Goal: Contribute content: Add original content to the website for others to see

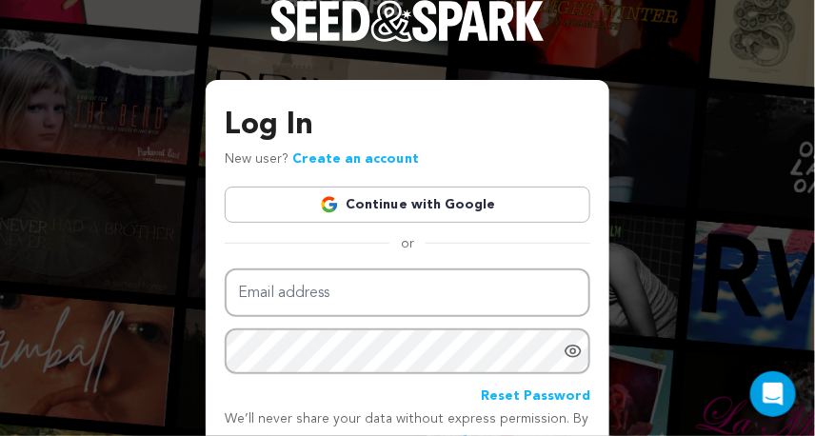
click at [431, 207] on link "Continue with Google" at bounding box center [407, 205] width 365 height 36
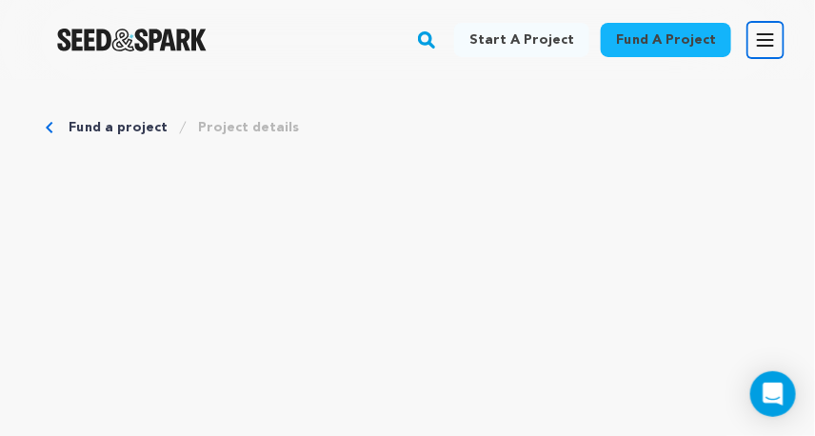
click at [770, 34] on icon "button" at bounding box center [765, 39] width 15 height 11
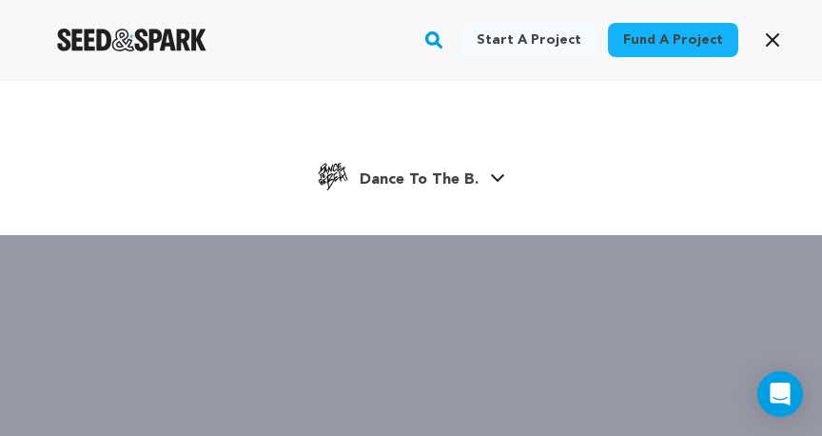
click at [446, 173] on span "Dance To The B." at bounding box center [419, 179] width 119 height 15
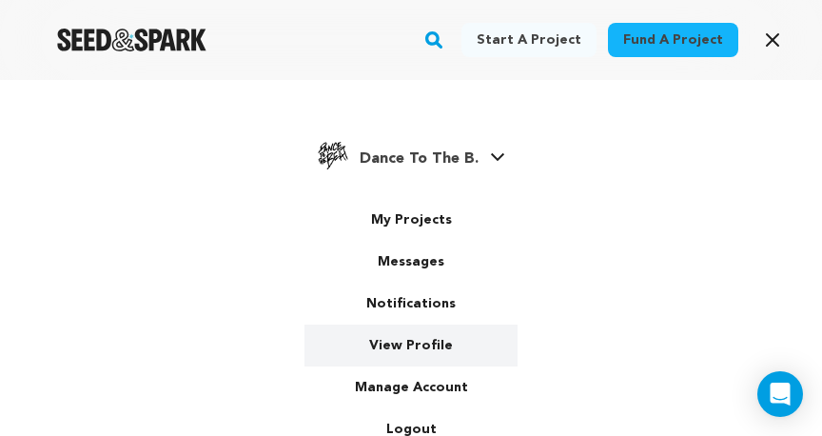
scroll to position [28, 0]
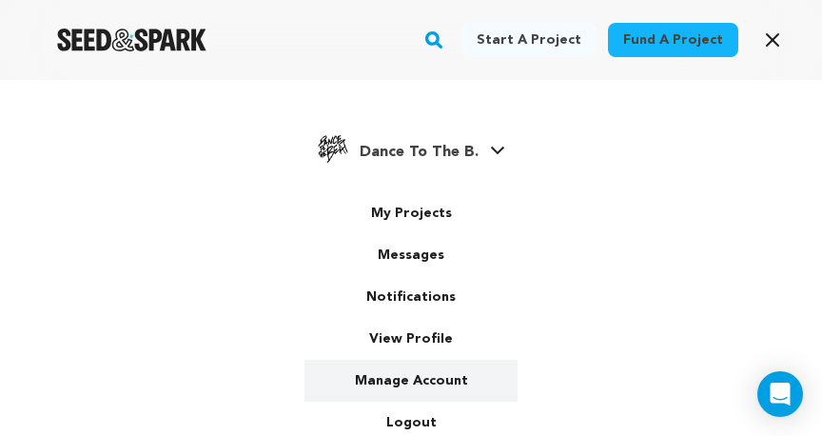
click at [420, 365] on link "Manage Account" at bounding box center [411, 381] width 213 height 42
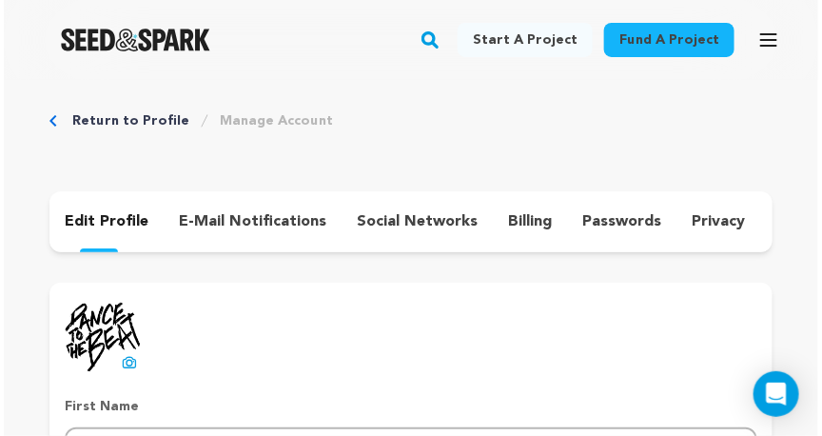
scroll to position [14, 0]
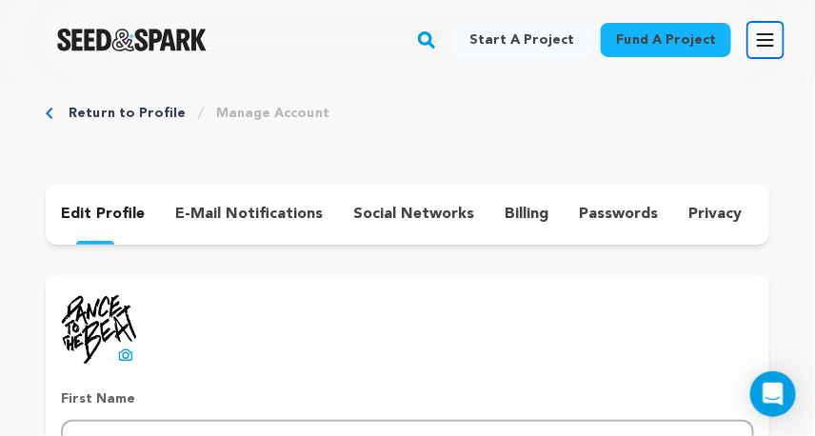
click at [762, 34] on icon "button" at bounding box center [765, 39] width 15 height 11
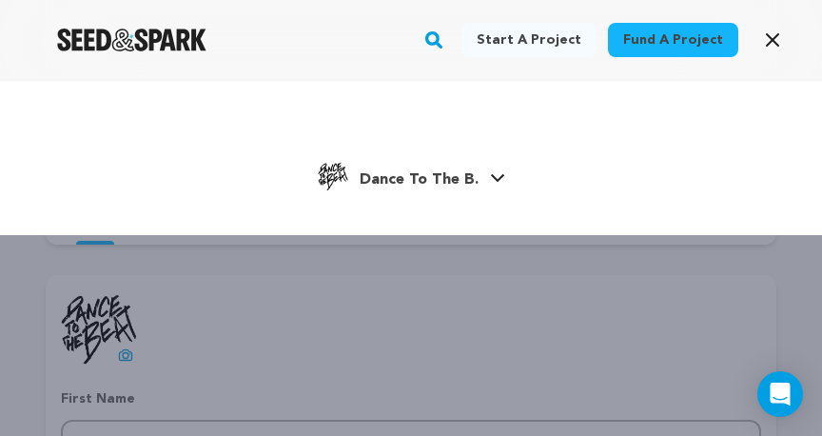
click at [413, 174] on span "Dance To The B." at bounding box center [419, 179] width 119 height 15
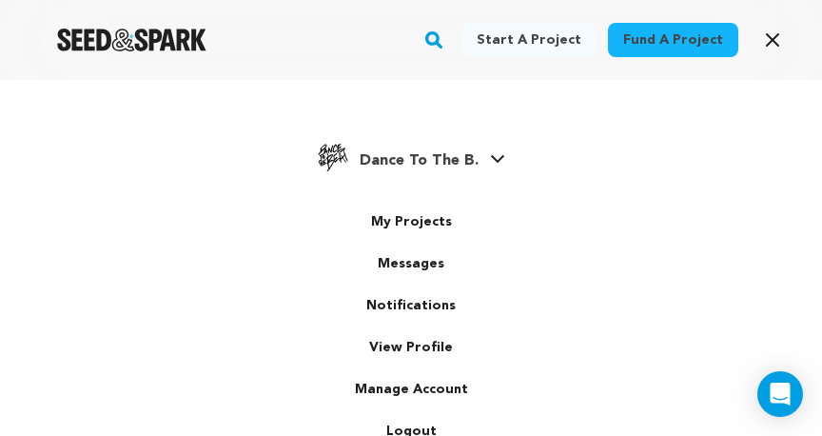
scroll to position [28, 0]
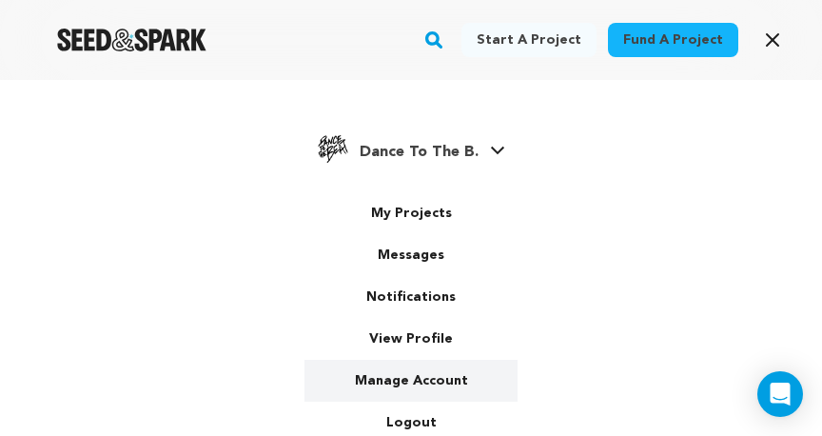
click at [431, 372] on link "Manage Account" at bounding box center [411, 381] width 213 height 42
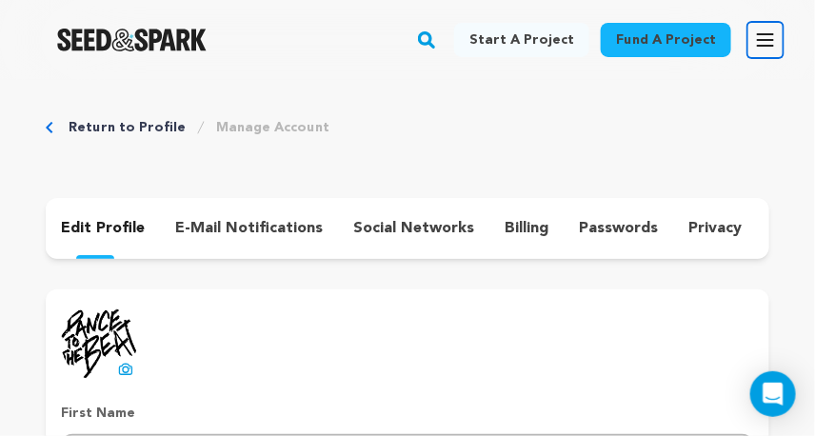
click at [772, 44] on icon "button" at bounding box center [765, 40] width 23 height 23
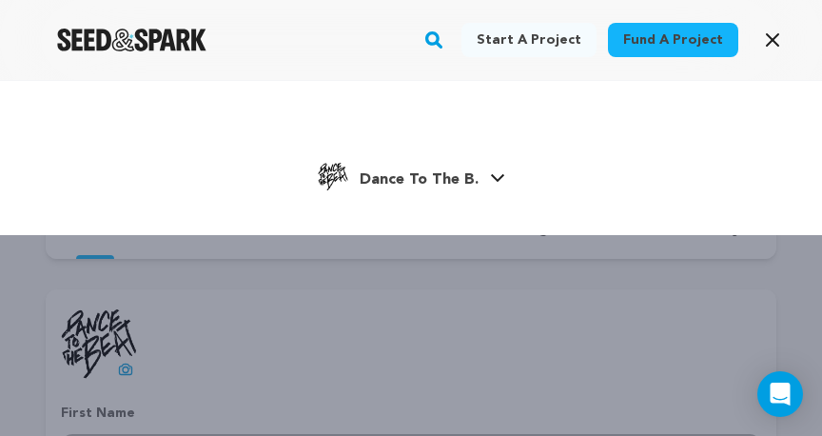
click at [442, 181] on span "Dance To The B." at bounding box center [419, 179] width 119 height 15
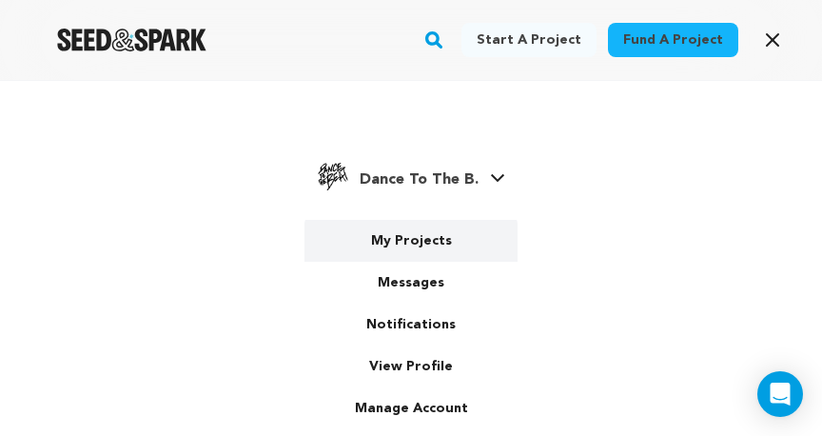
click at [419, 240] on link "My Projects" at bounding box center [411, 241] width 213 height 42
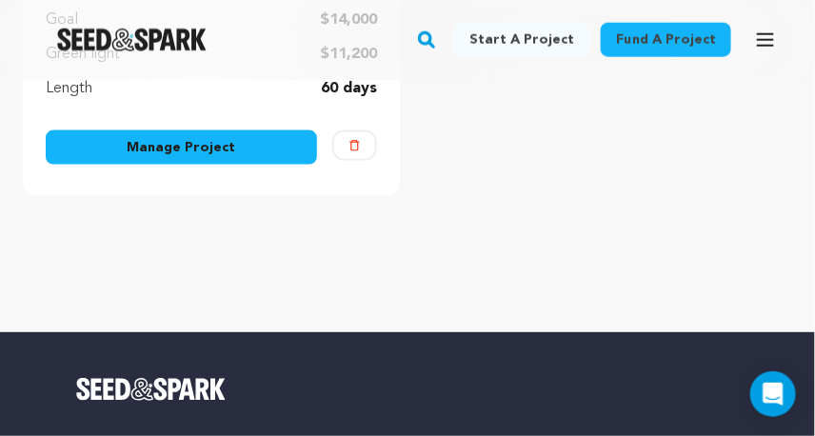
scroll to position [597, 0]
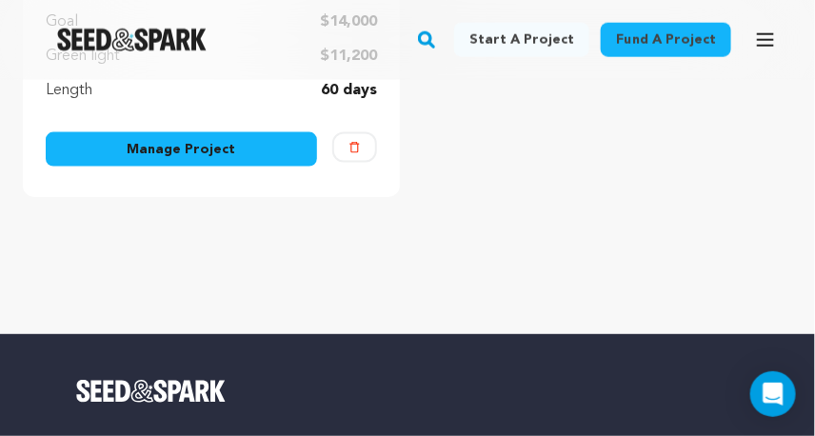
click at [236, 154] on link "Manage Project" at bounding box center [181, 149] width 271 height 34
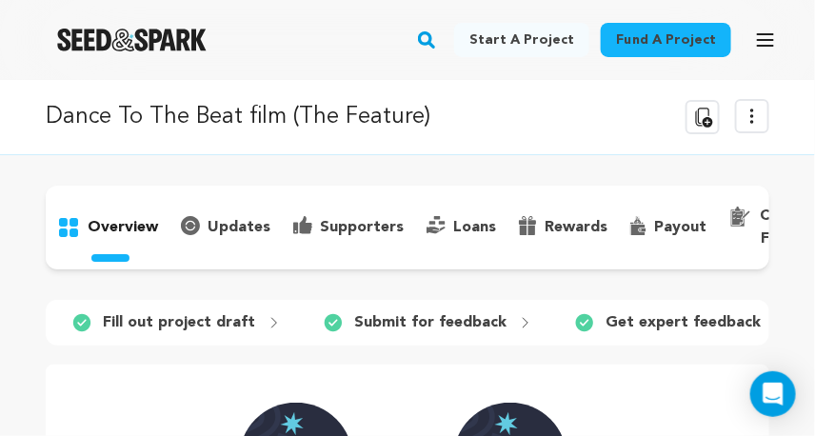
click at [760, 117] on icon at bounding box center [751, 116] width 23 height 23
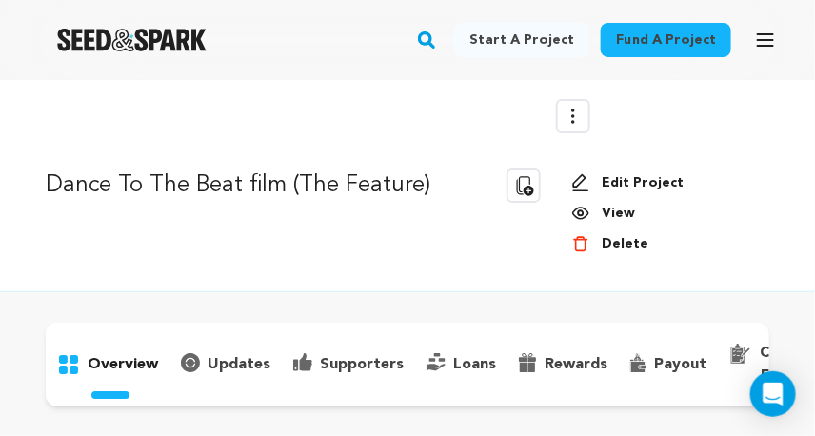
click at [663, 180] on link "Edit Project" at bounding box center [662, 182] width 183 height 19
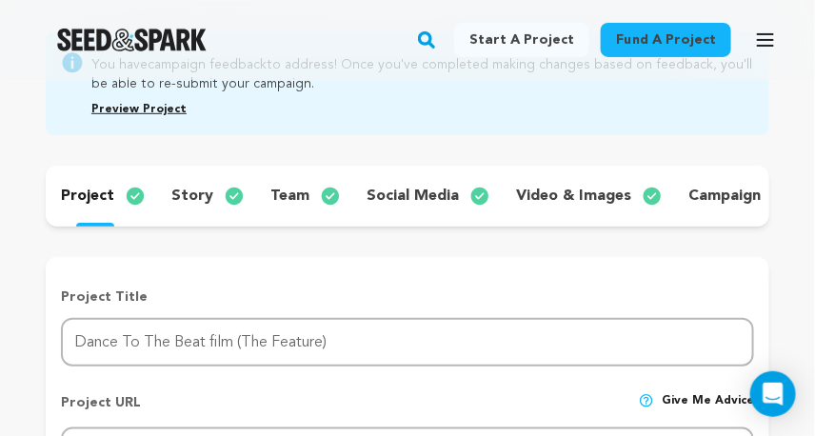
scroll to position [252, 0]
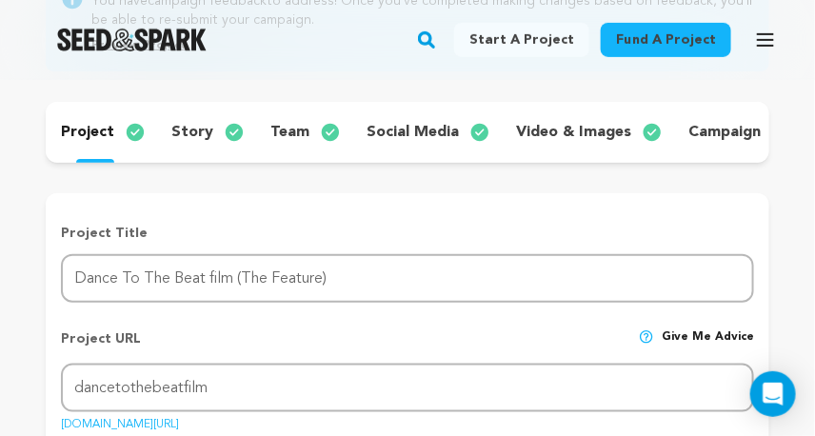
click at [180, 121] on p "story" at bounding box center [192, 132] width 42 height 23
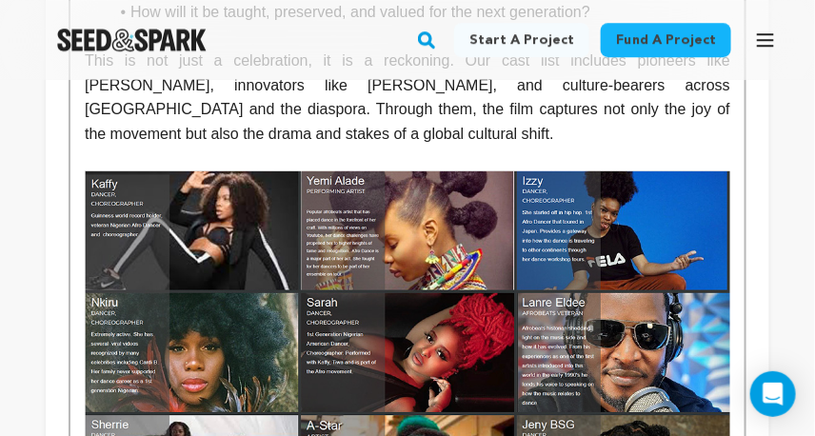
scroll to position [1283, 0]
click at [244, 202] on img at bounding box center [407, 352] width 645 height 364
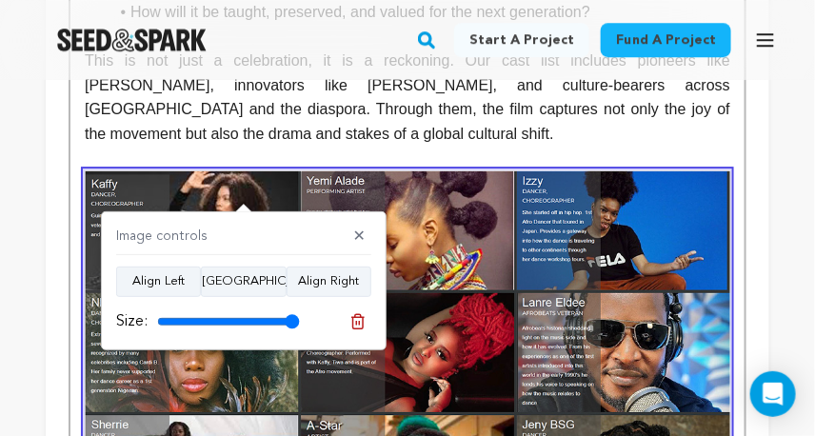
click at [359, 320] on icon at bounding box center [357, 321] width 17 height 17
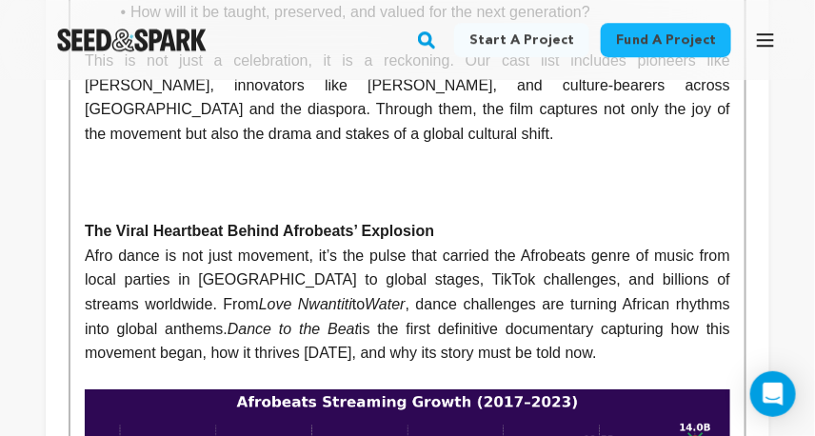
click at [238, 177] on p at bounding box center [407, 182] width 645 height 25
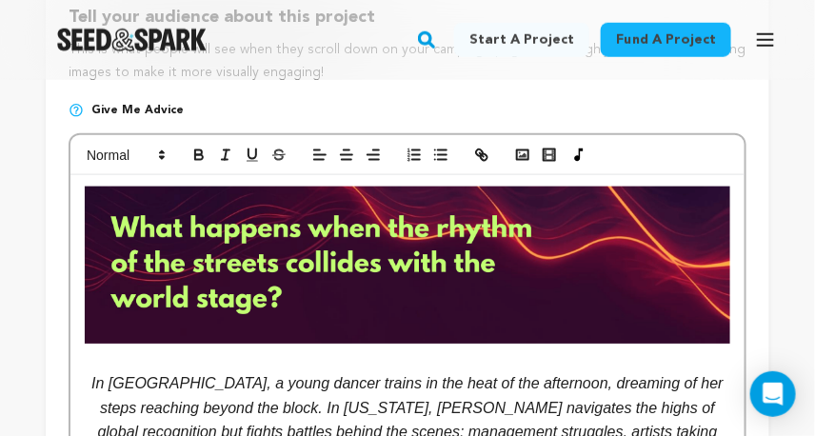
scroll to position [470, 0]
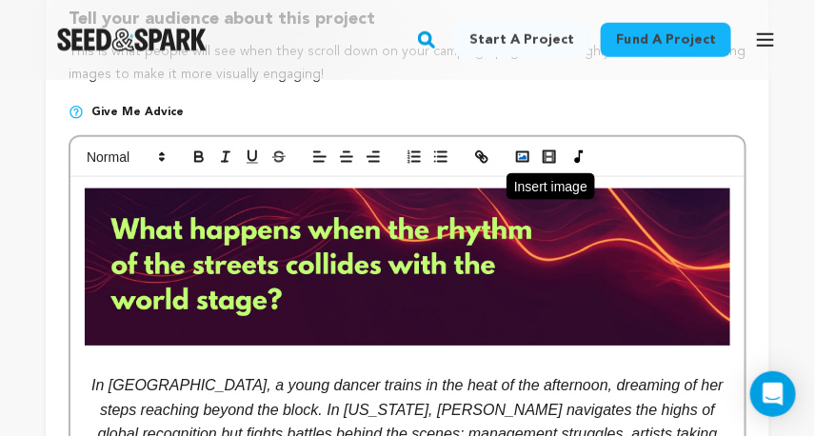
click at [522, 160] on polyline "button" at bounding box center [523, 157] width 8 height 5
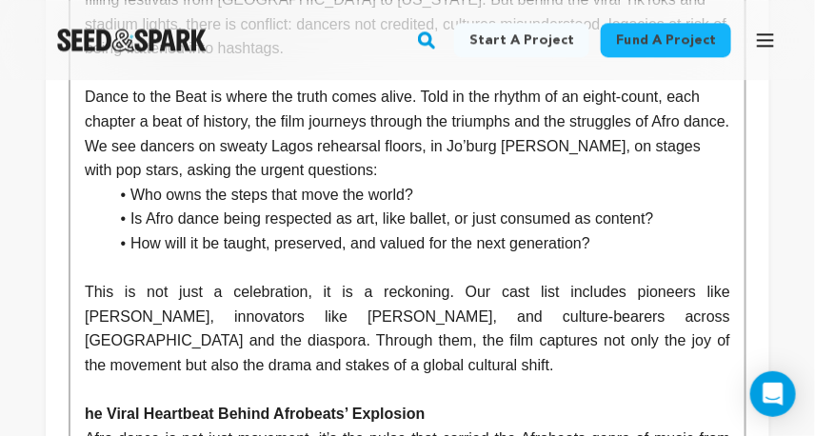
scroll to position [1050, 0]
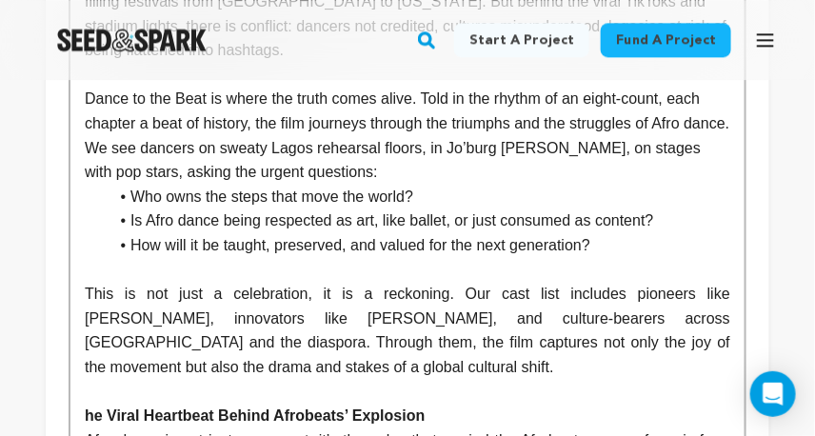
click at [326, 365] on p "This is not just a celebration, it is a reckoning. Our cast list includes pione…" at bounding box center [407, 330] width 645 height 97
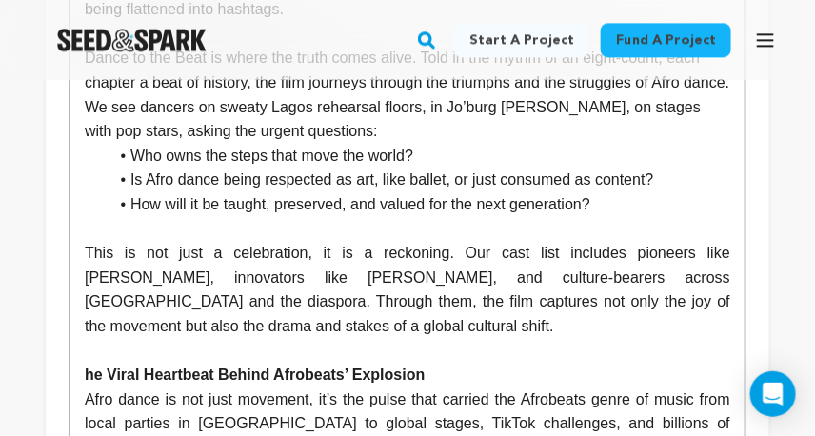
scroll to position [1105, 0]
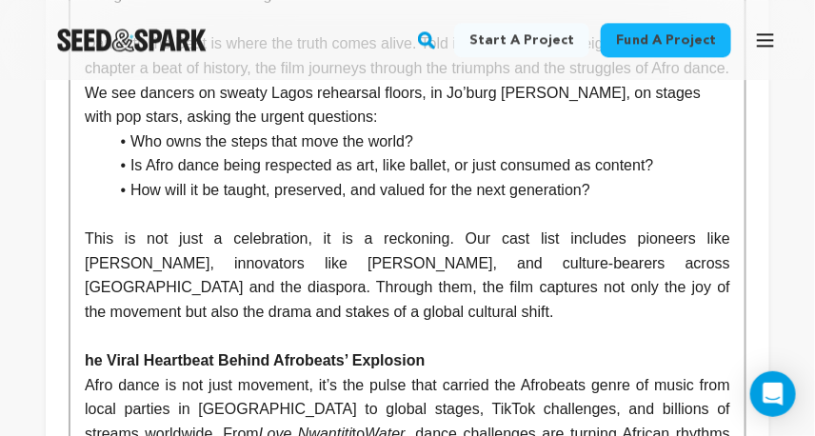
click at [85, 367] on strong "he Viral Heartbeat Behind Afrobeats’ Explosion" at bounding box center [255, 360] width 340 height 16
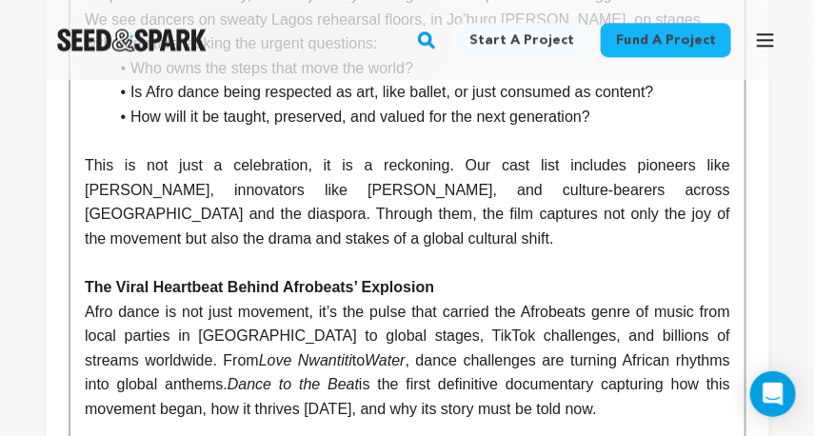
scroll to position [1208, 0]
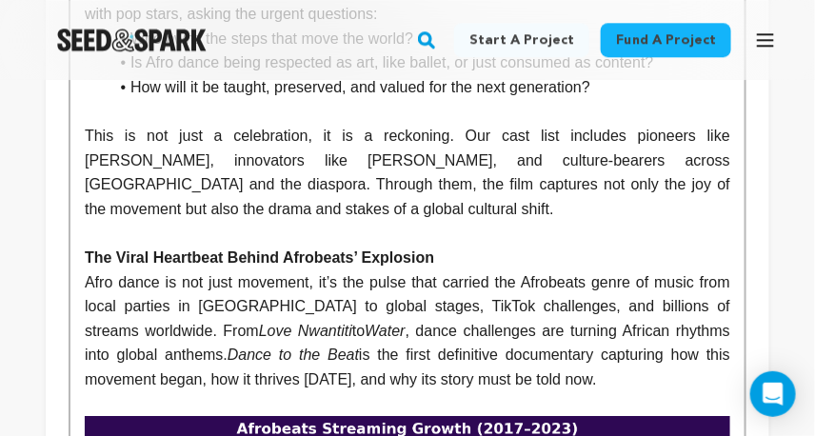
click at [308, 221] on p "This is not just a celebration, it is a reckoning. Our cast list includes pione…" at bounding box center [407, 172] width 645 height 97
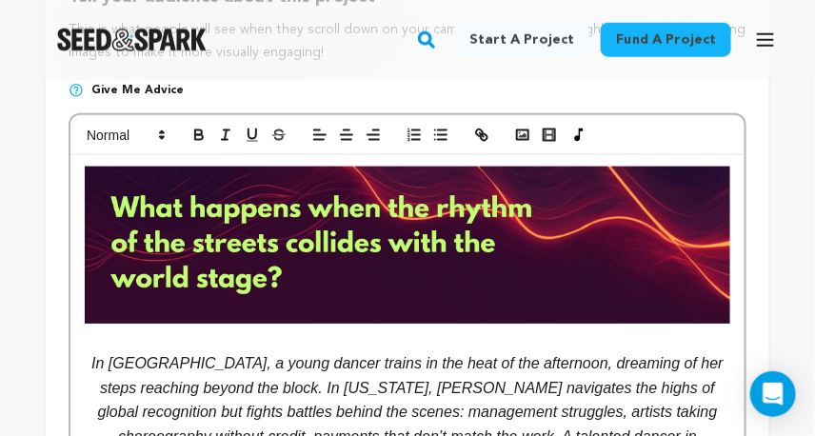
scroll to position [494, 0]
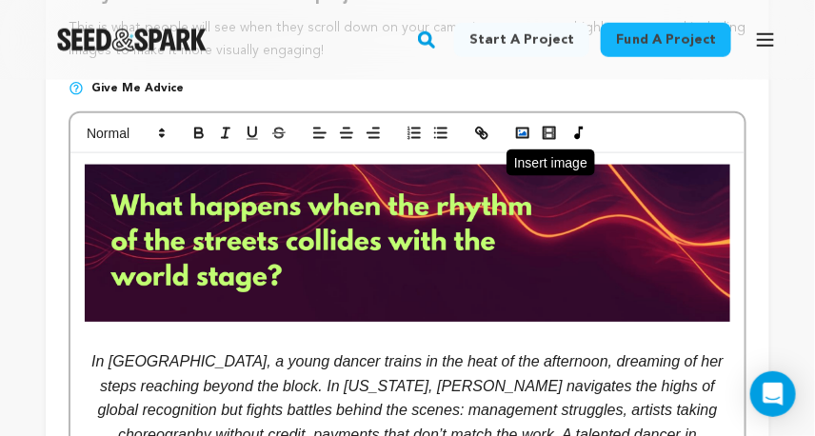
click at [524, 136] on polyline "button" at bounding box center [523, 133] width 8 height 5
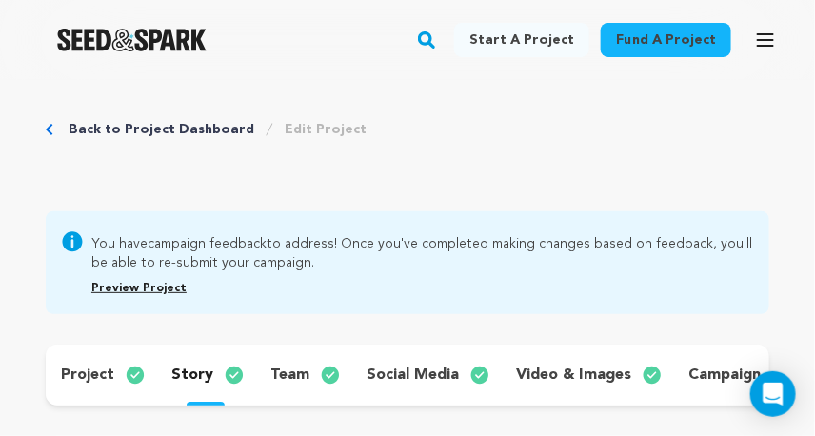
scroll to position [0, 0]
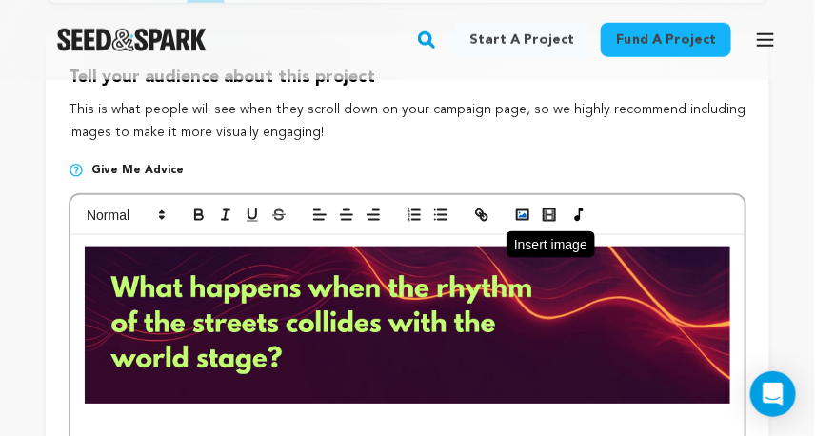
click at [525, 218] on polyline "button" at bounding box center [523, 215] width 8 height 5
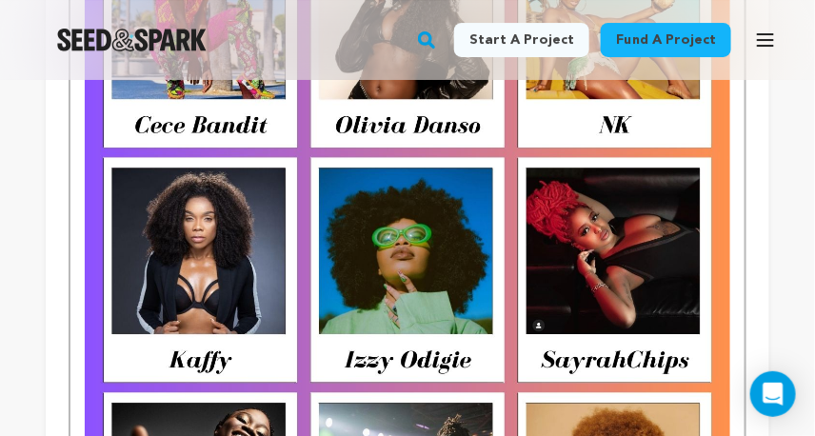
scroll to position [1550, 0]
click at [626, 309] on img at bounding box center [407, 388] width 645 height 968
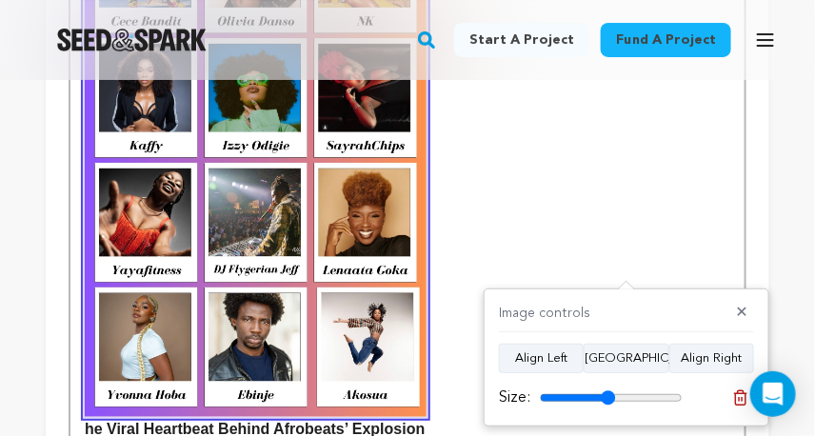
drag, startPoint x: 676, startPoint y: 397, endPoint x: 607, endPoint y: 392, distance: 68.7
type input "53"
click at [607, 392] on input "range" at bounding box center [611, 397] width 143 height 15
click at [691, 218] on strong "he Viral Heartbeat Behind Afrobeats’ Explosion" at bounding box center [407, 170] width 645 height 533
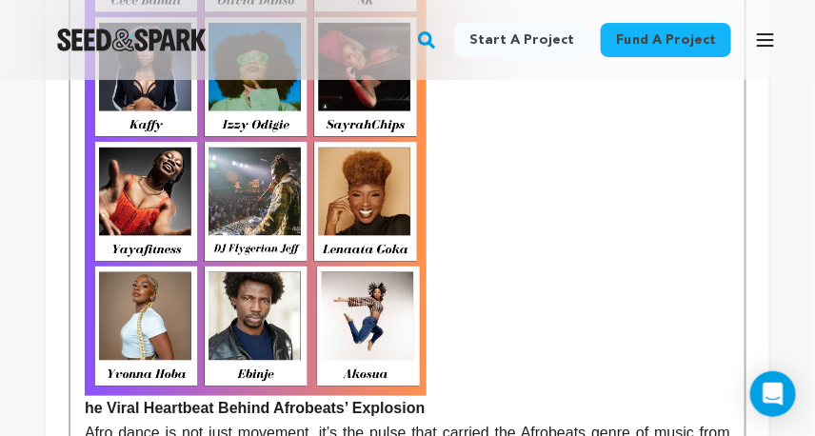
scroll to position [1674, 0]
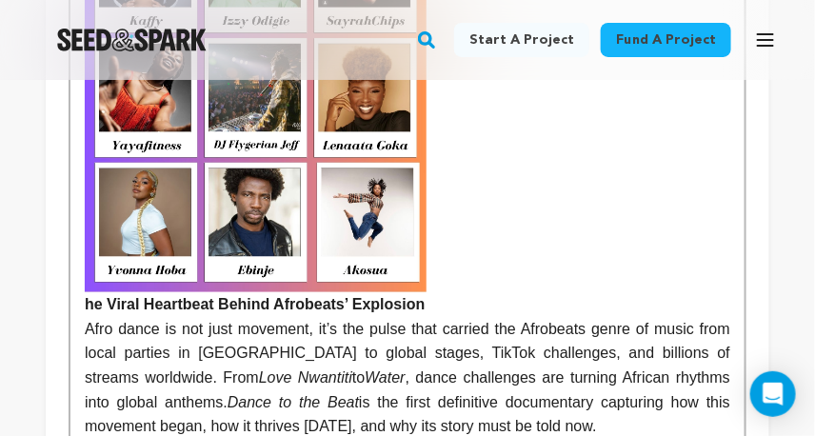
click at [557, 209] on strong "he Viral Heartbeat Behind Afrobeats’ Explosion" at bounding box center [407, 45] width 645 height 533
click at [535, 182] on strong "The Viral Heartbeat Behind Afrobeats’ Explosion" at bounding box center [407, 45] width 645 height 533
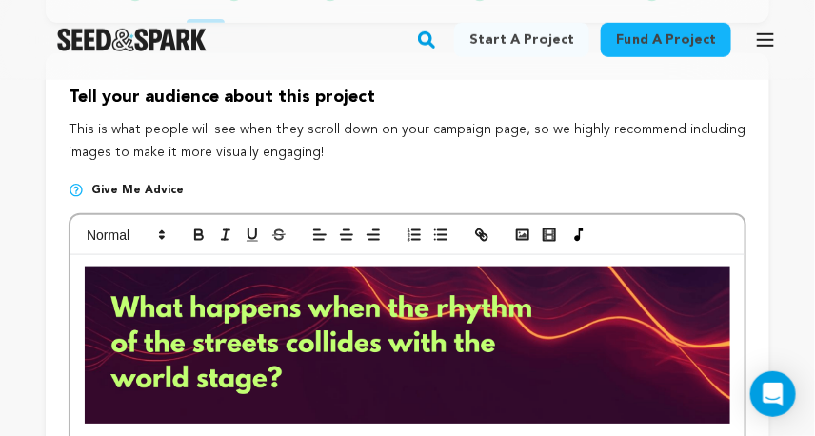
scroll to position [307, 0]
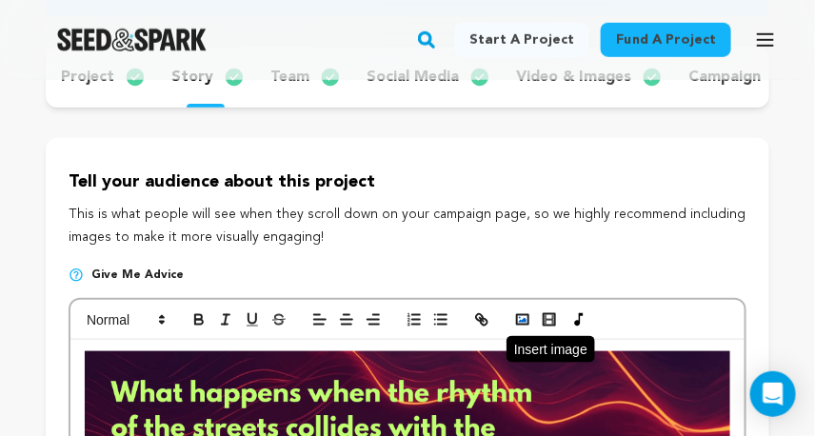
click at [524, 323] on polyline "button" at bounding box center [523, 320] width 8 height 5
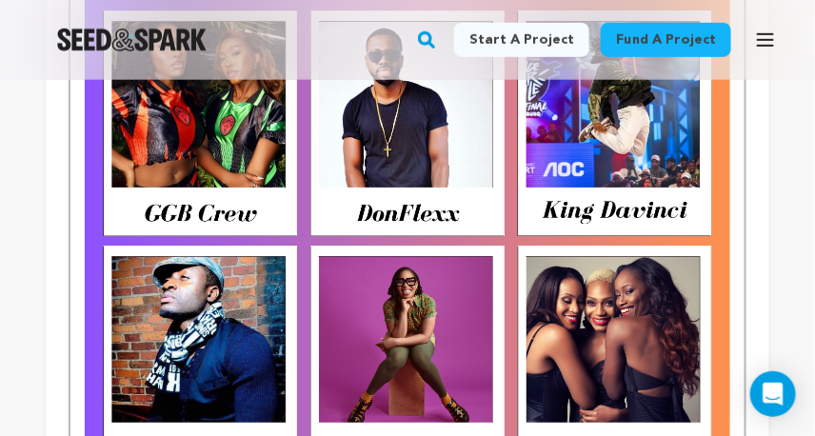
scroll to position [2010, 0]
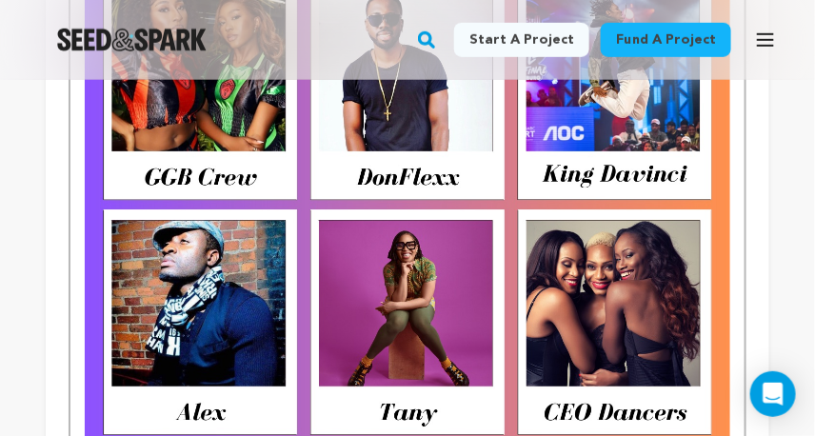
click at [648, 295] on img at bounding box center [407, 440] width 645 height 968
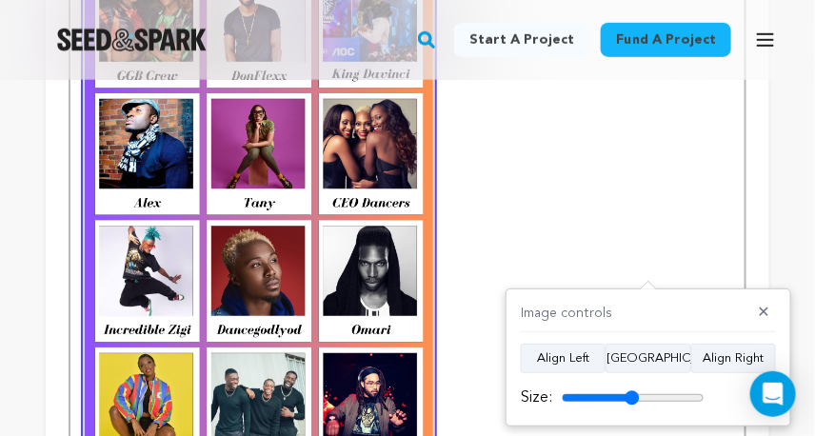
drag, startPoint x: 693, startPoint y: 397, endPoint x: 630, endPoint y: 393, distance: 62.9
type input "54"
click at [630, 393] on input "range" at bounding box center [633, 397] width 143 height 15
click at [767, 311] on button "✕" at bounding box center [764, 313] width 24 height 19
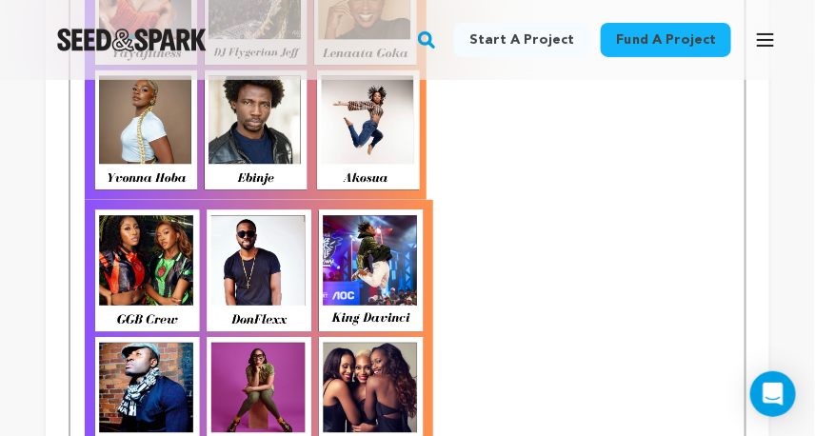
scroll to position [1748, 0]
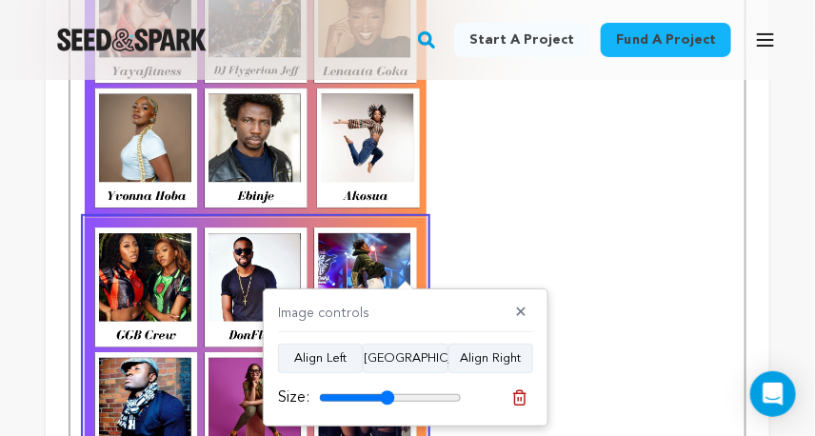
type input "53"
click at [386, 399] on input "range" at bounding box center [390, 397] width 143 height 15
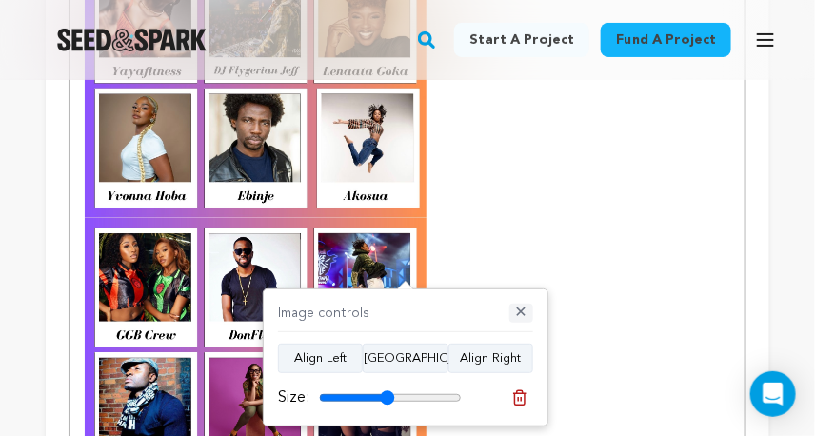
click at [525, 314] on button "✕" at bounding box center [521, 313] width 24 height 19
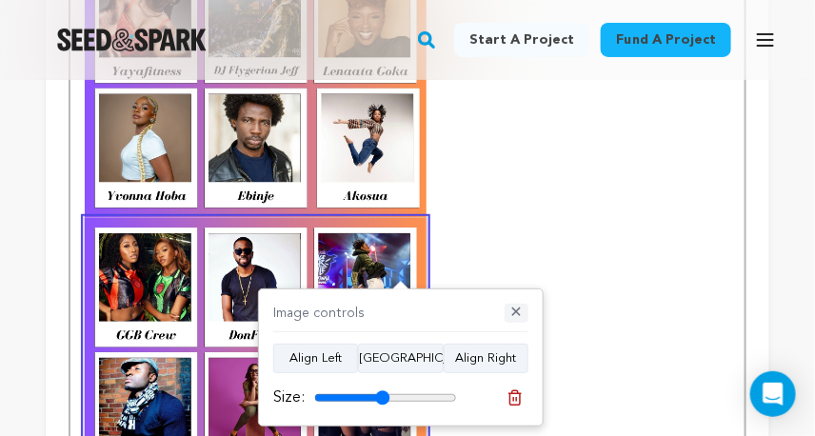
click at [516, 312] on button "✕" at bounding box center [516, 313] width 24 height 19
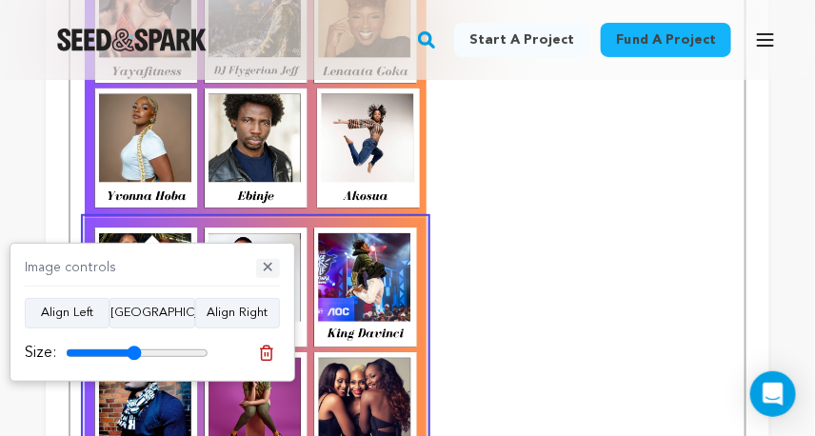
click at [267, 266] on button "✕" at bounding box center [268, 268] width 24 height 19
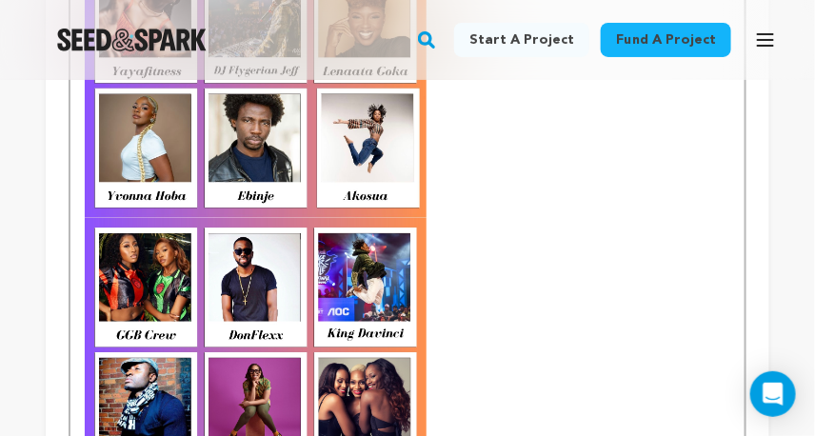
click at [451, 210] on strong "Viral Heartbeat Behind Afrobeats’ Explosion" at bounding box center [407, 228] width 645 height 1046
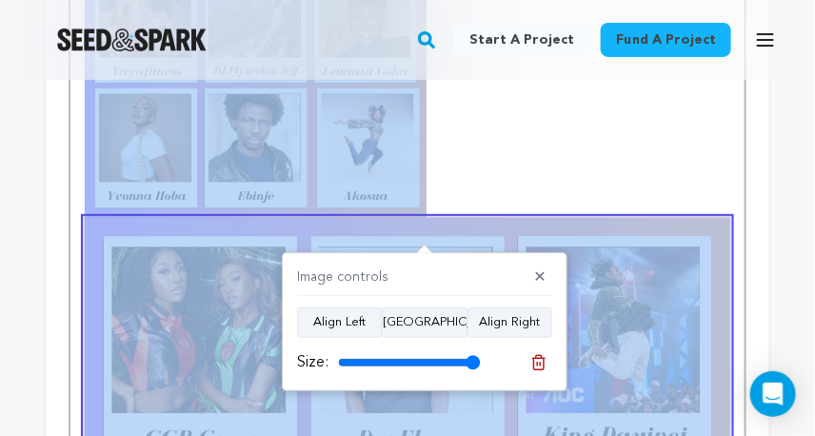
drag, startPoint x: 541, startPoint y: 276, endPoint x: 472, endPoint y: 355, distance: 104.6
click at [472, 355] on div "Image controls ✕ Align Left Align Center Align Right Size:" at bounding box center [425, 321] width 286 height 139
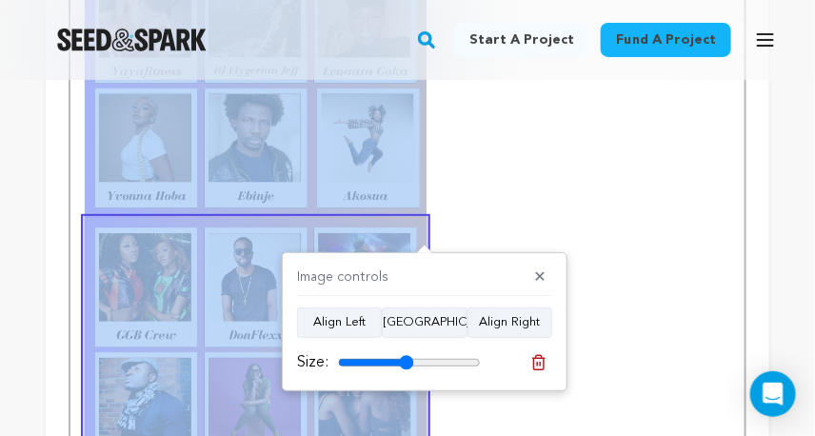
drag, startPoint x: 466, startPoint y: 357, endPoint x: 406, endPoint y: 359, distance: 60.0
type input "53"
click at [406, 359] on input "range" at bounding box center [409, 362] width 143 height 15
click at [540, 274] on button "✕" at bounding box center [540, 277] width 24 height 19
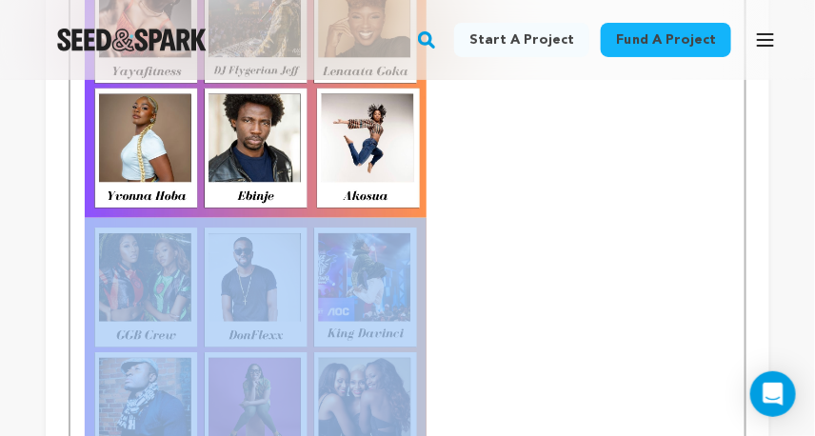
click at [467, 237] on strong "Viral Heartbeat Behind Afrobeats’ Explosion" at bounding box center [407, 228] width 645 height 1046
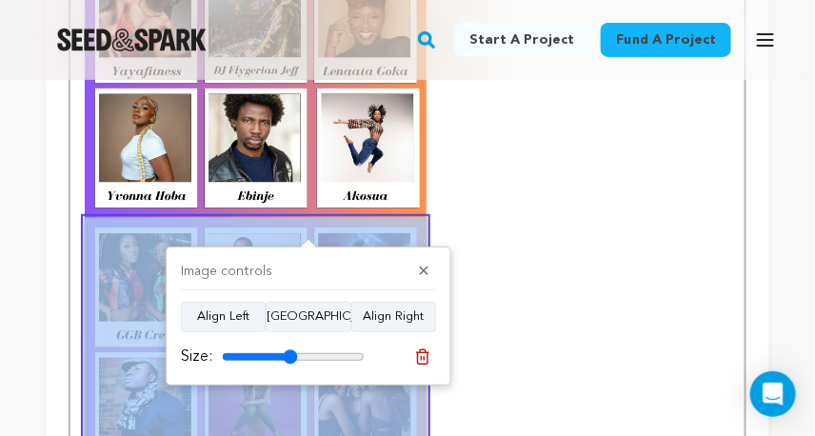
click at [505, 243] on strong "Viral Heartbeat Behind Afrobeats’ Explosion" at bounding box center [407, 228] width 645 height 1046
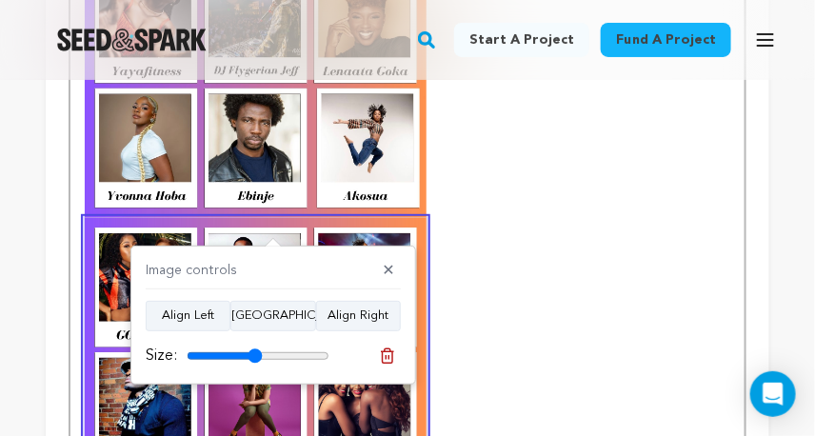
click at [440, 214] on strong "Viral Heartbeat Behind Afrobeats’ Explosion" at bounding box center [407, 228] width 645 height 1046
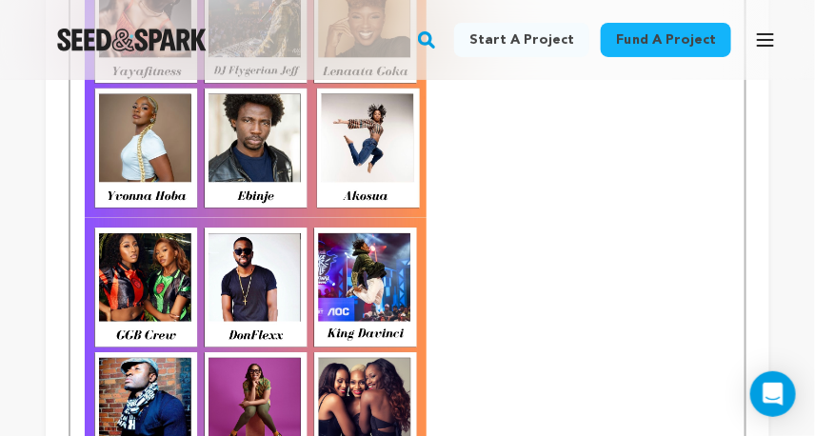
click at [432, 209] on strong "Viral Heartbeat Behind Afrobeats’ Explosion" at bounding box center [407, 228] width 645 height 1046
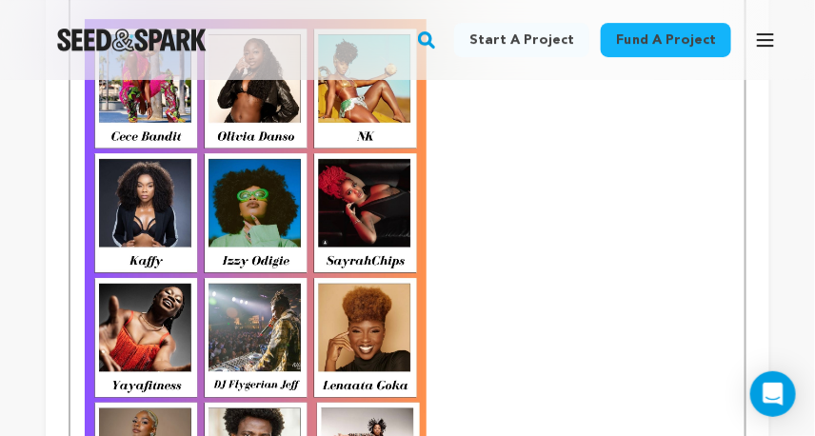
scroll to position [1422, 0]
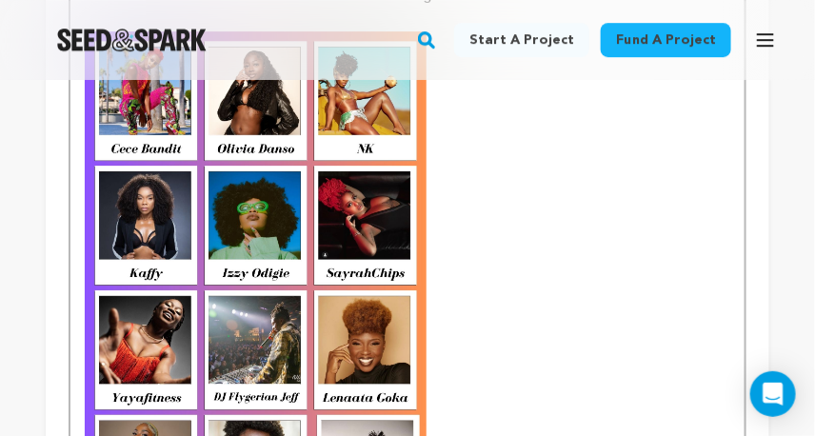
click at [437, 178] on strong at bounding box center [407, 297] width 645 height 533
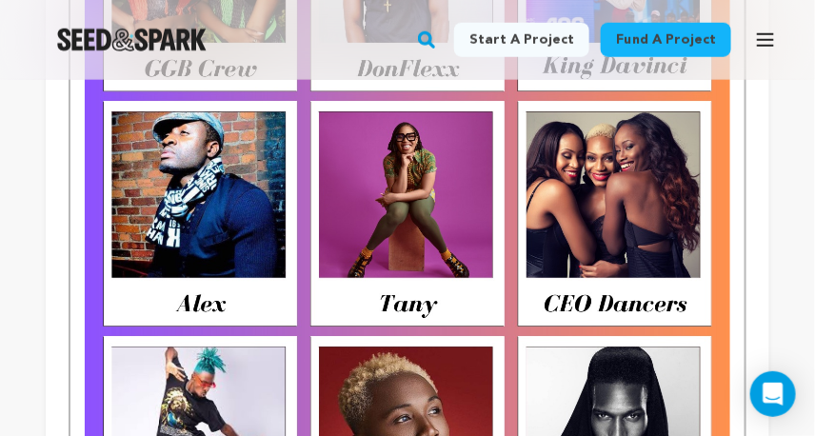
scroll to position [2119, 0]
click at [525, 238] on img at bounding box center [407, 332] width 645 height 968
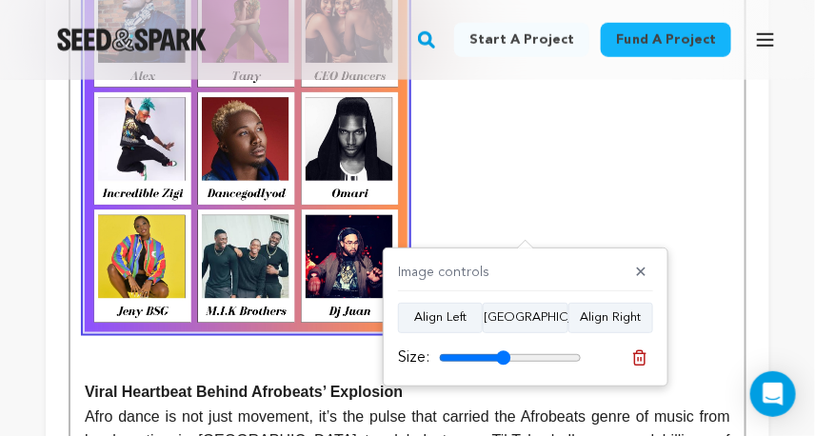
drag, startPoint x: 571, startPoint y: 356, endPoint x: 503, endPoint y: 356, distance: 68.5
type input "50"
click at [503, 356] on input "range" at bounding box center [510, 357] width 143 height 15
click at [714, 275] on strong at bounding box center [407, 90] width 645 height 484
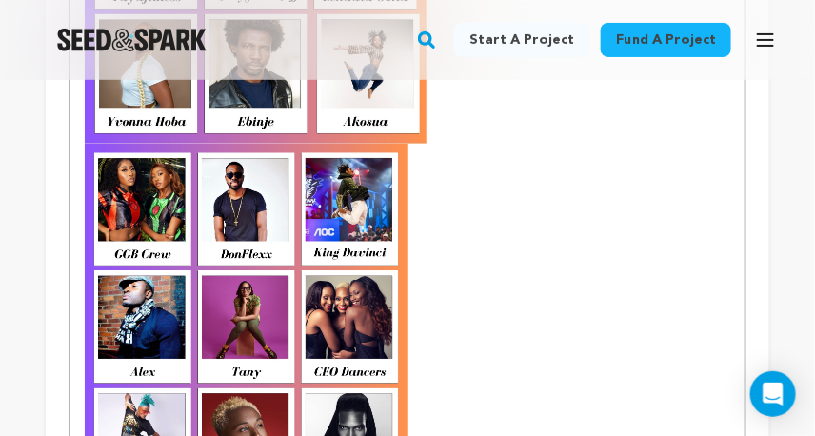
scroll to position [1772, 0]
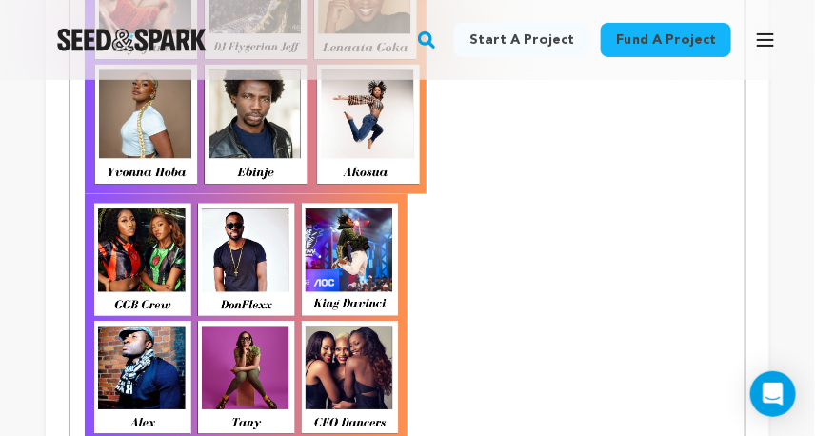
click at [396, 277] on img at bounding box center [246, 436] width 323 height 484
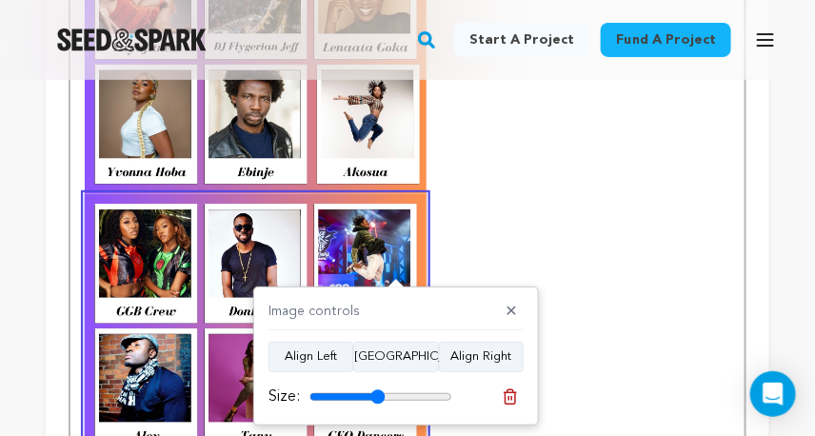
type input "53"
click at [377, 394] on input "range" at bounding box center [380, 396] width 143 height 15
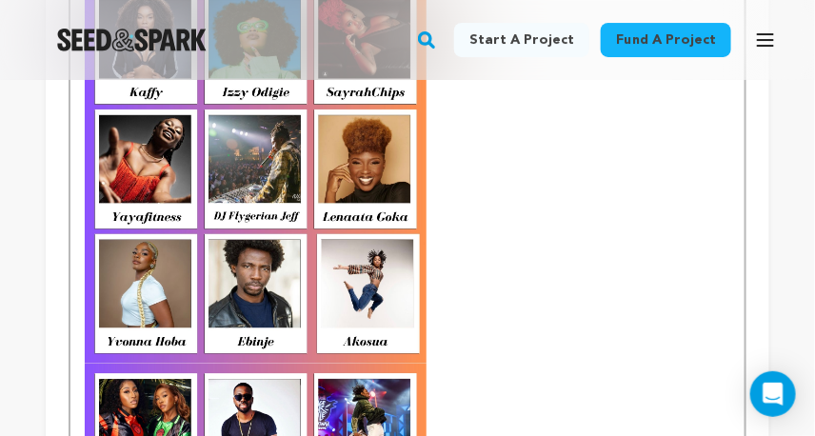
scroll to position [1589, 0]
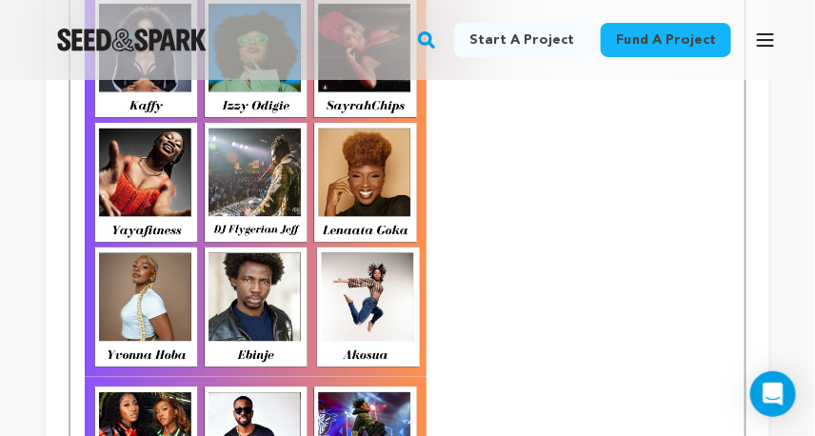
click at [383, 262] on img at bounding box center [256, 120] width 342 height 513
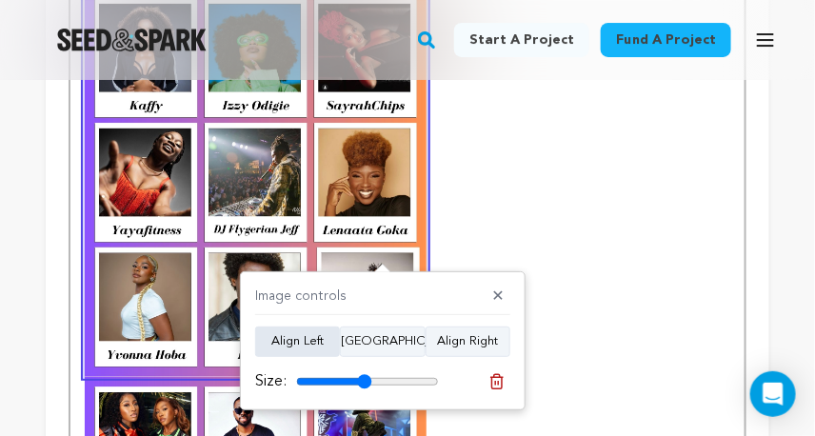
click at [314, 343] on button "Align Left" at bounding box center [297, 341] width 85 height 30
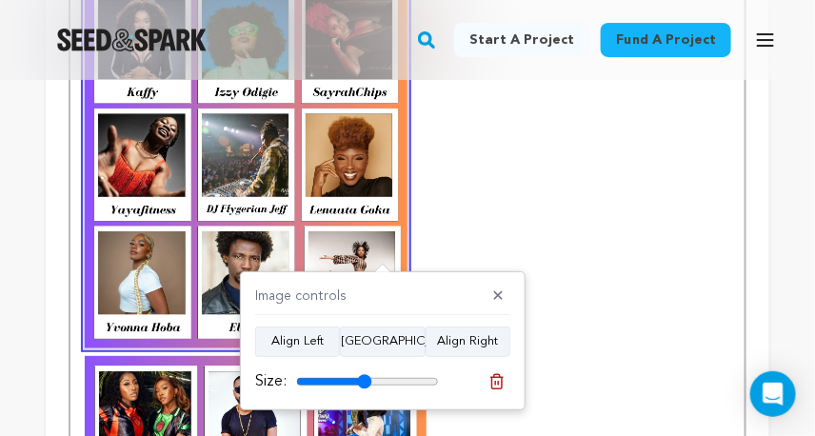
click at [534, 346] on strong at bounding box center [407, 366] width 645 height 1005
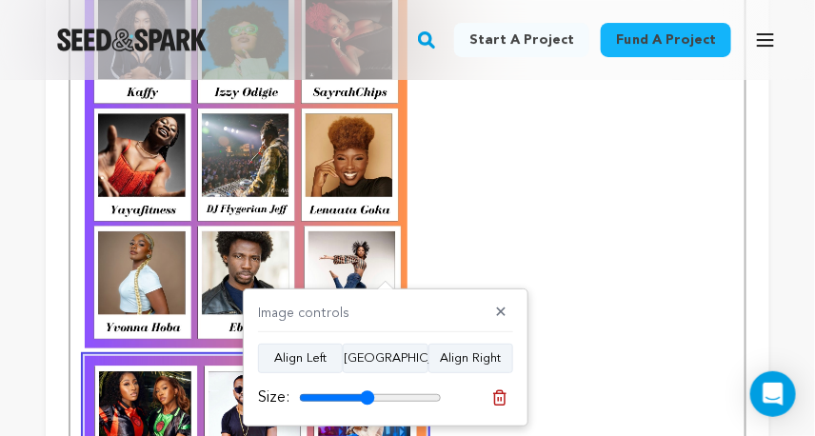
click at [504, 306] on button "✕" at bounding box center [501, 313] width 24 height 19
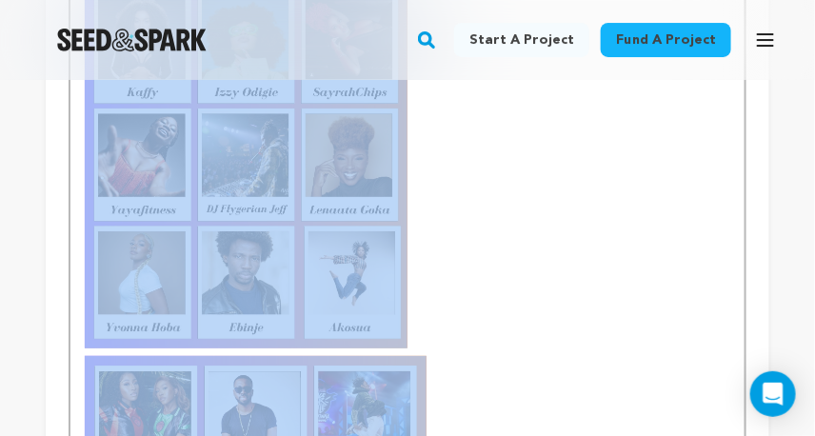
copy div
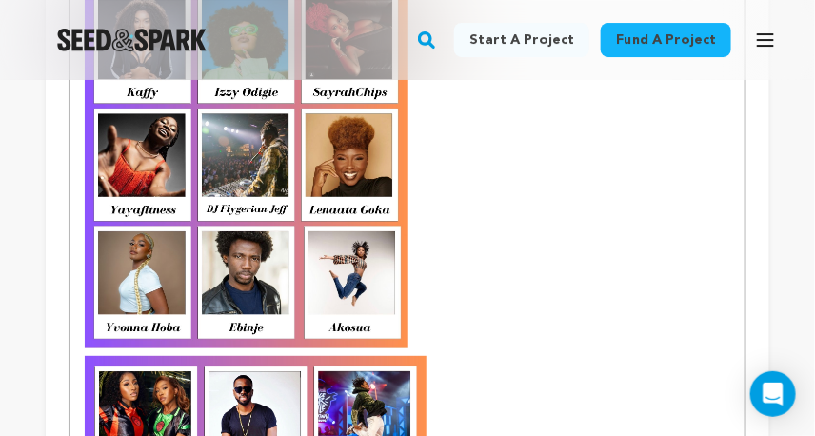
click at [431, 253] on strong at bounding box center [407, 366] width 645 height 1005
click at [413, 244] on strong at bounding box center [407, 366] width 645 height 1005
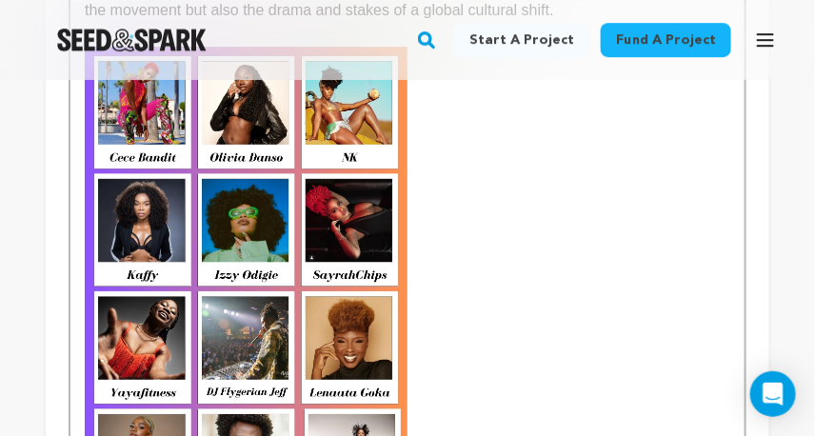
scroll to position [1408, 0]
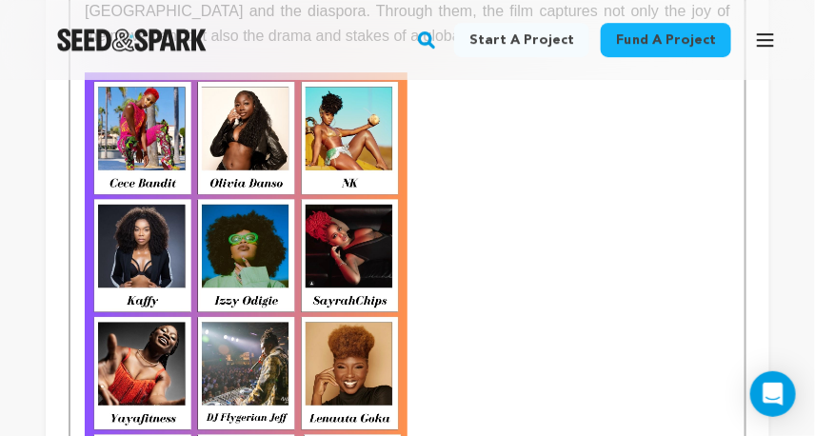
scroll to position [1391, 0]
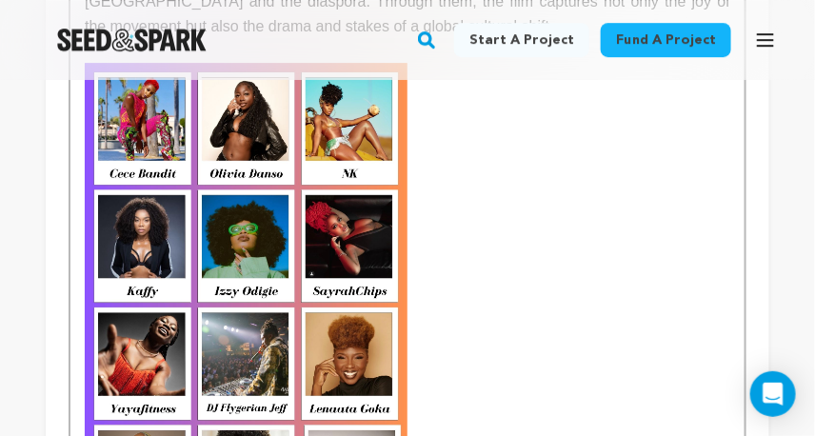
click at [379, 267] on img at bounding box center [246, 305] width 323 height 484
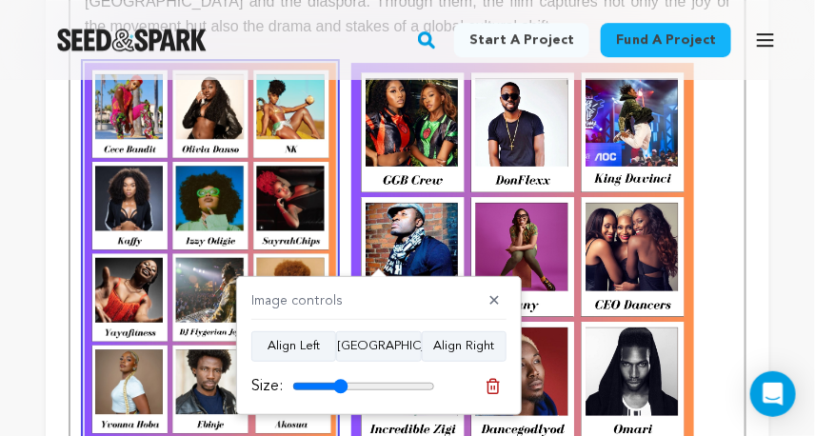
drag, startPoint x: 361, startPoint y: 385, endPoint x: 341, endPoint y: 386, distance: 20.0
type input "39"
click at [341, 386] on input "range" at bounding box center [363, 386] width 143 height 15
click at [492, 304] on button "✕" at bounding box center [495, 301] width 24 height 19
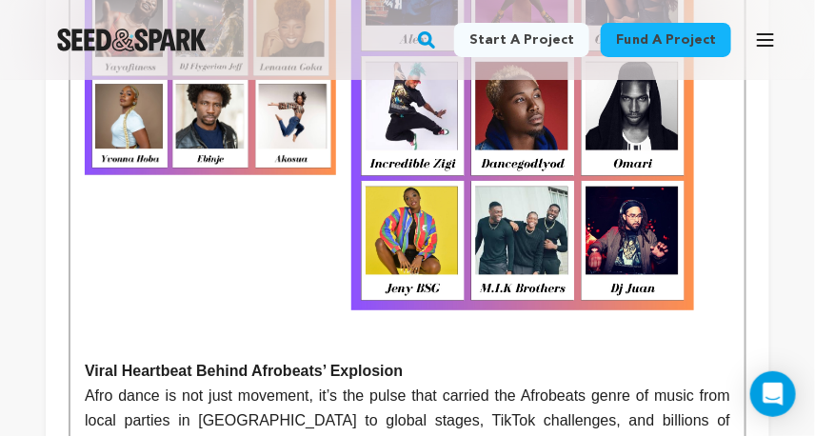
scroll to position [1656, 0]
click at [495, 299] on img at bounding box center [522, 53] width 342 height 513
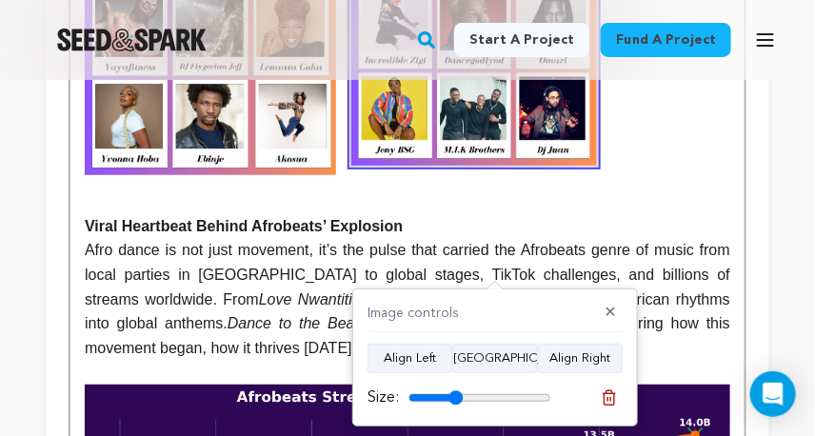
drag, startPoint x: 478, startPoint y: 396, endPoint x: 455, endPoint y: 392, distance: 23.2
click at [455, 392] on input "range" at bounding box center [479, 397] width 143 height 15
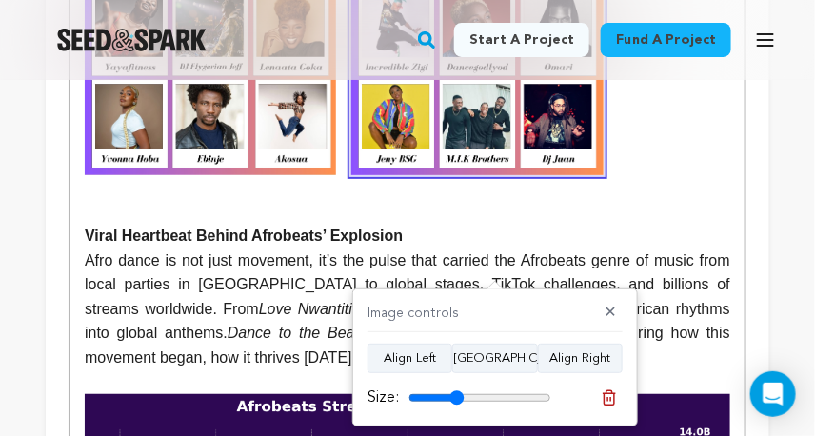
type input "39"
click at [457, 396] on input "range" at bounding box center [479, 397] width 143 height 15
click at [483, 223] on p at bounding box center [407, 211] width 645 height 25
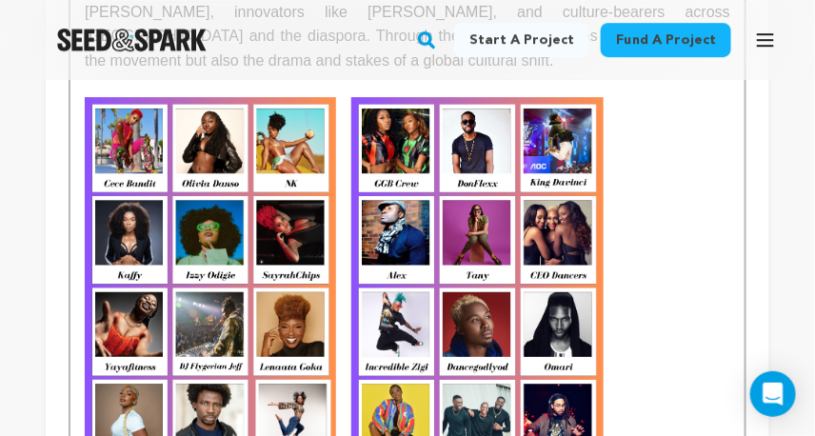
scroll to position [1299, 0]
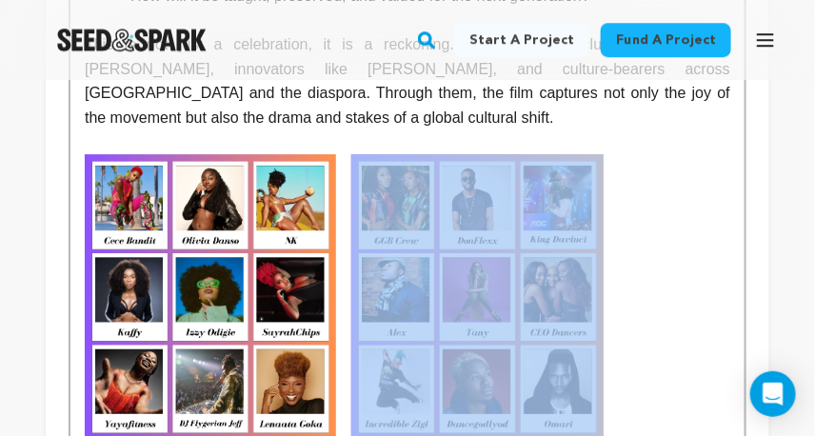
click at [93, 231] on img at bounding box center [210, 343] width 251 height 378
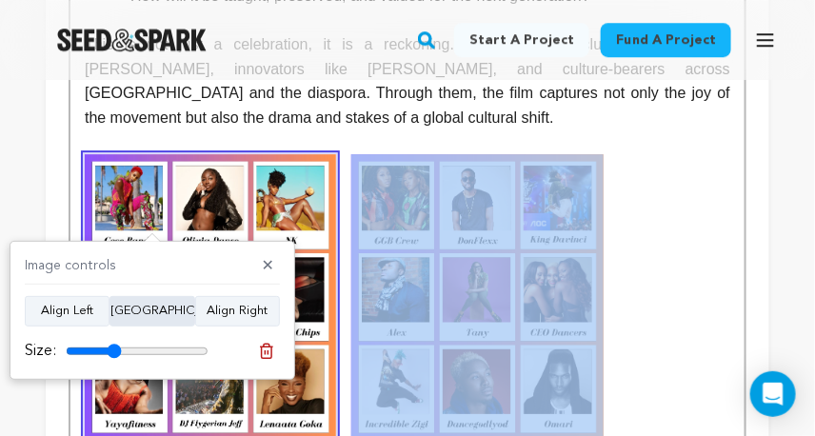
click at [168, 311] on button "Align Center" at bounding box center [152, 311] width 86 height 30
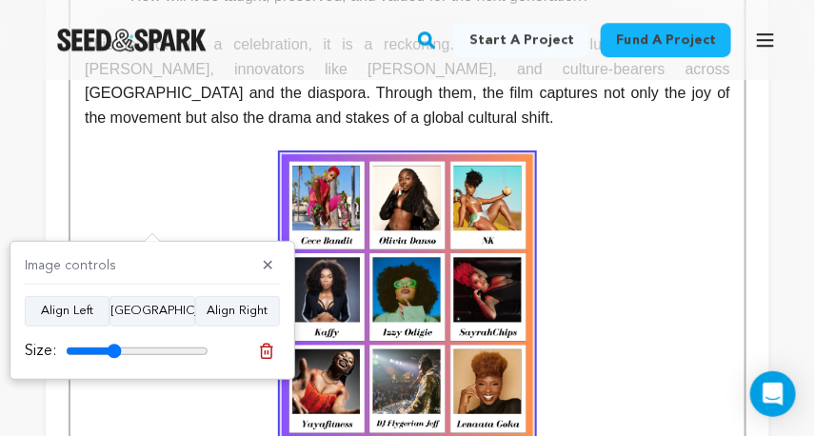
click at [271, 266] on button "✕" at bounding box center [268, 266] width 24 height 19
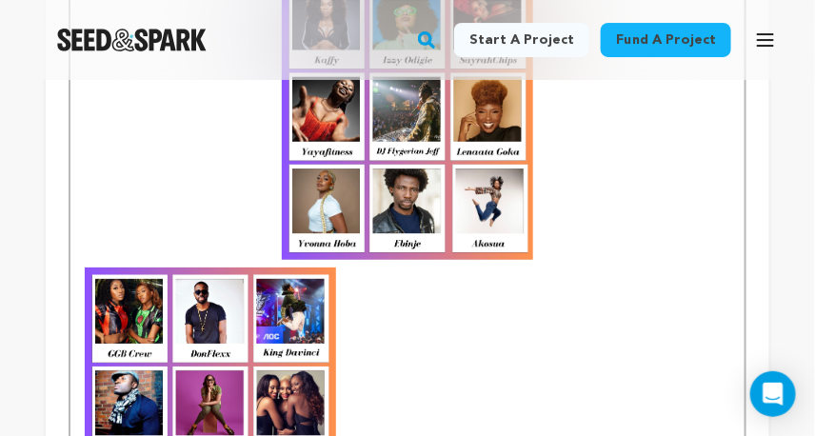
scroll to position [1570, 0]
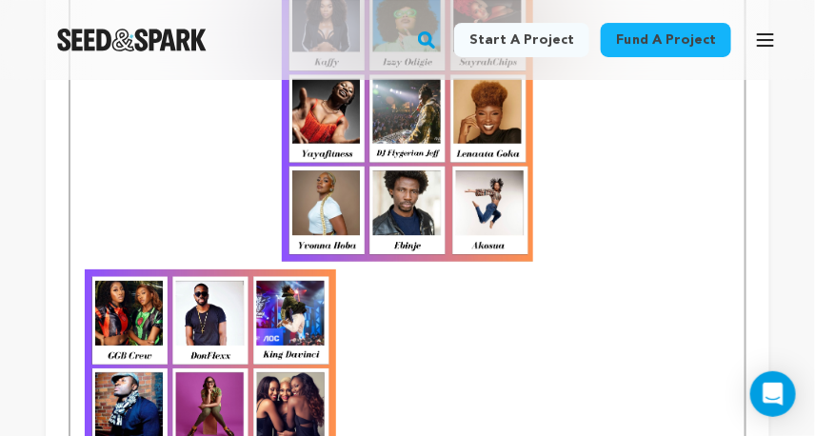
click at [235, 246] on strong at bounding box center [407, 73] width 645 height 378
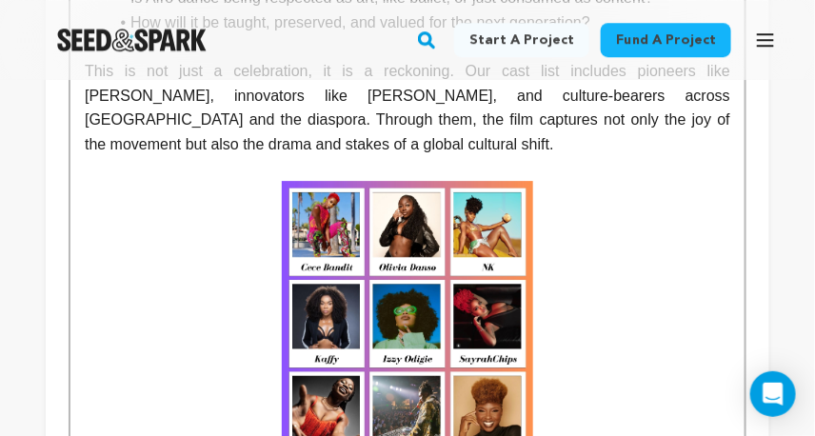
scroll to position [1288, 0]
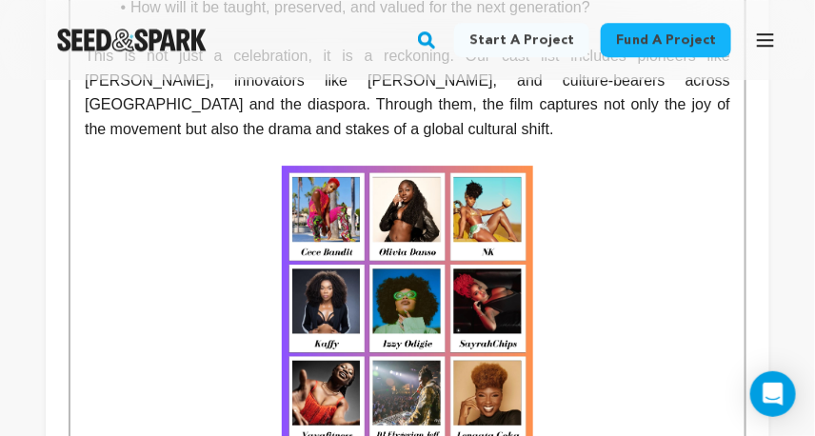
click at [313, 243] on img at bounding box center [407, 355] width 251 height 378
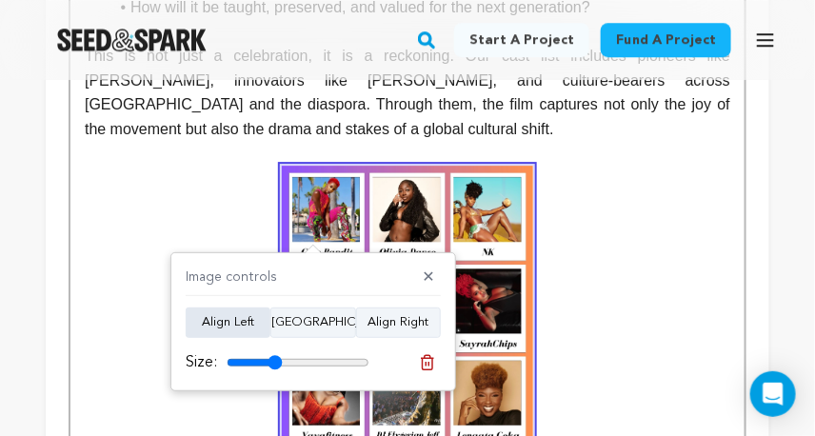
click at [247, 325] on button "Align Left" at bounding box center [228, 322] width 85 height 30
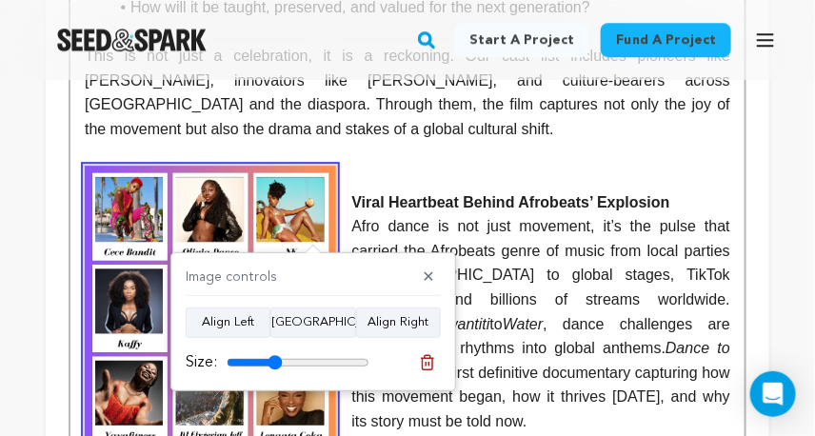
click at [356, 210] on strong "Viral Heartbeat Behind Afrobeats’ Explosion" at bounding box center [510, 202] width 318 height 16
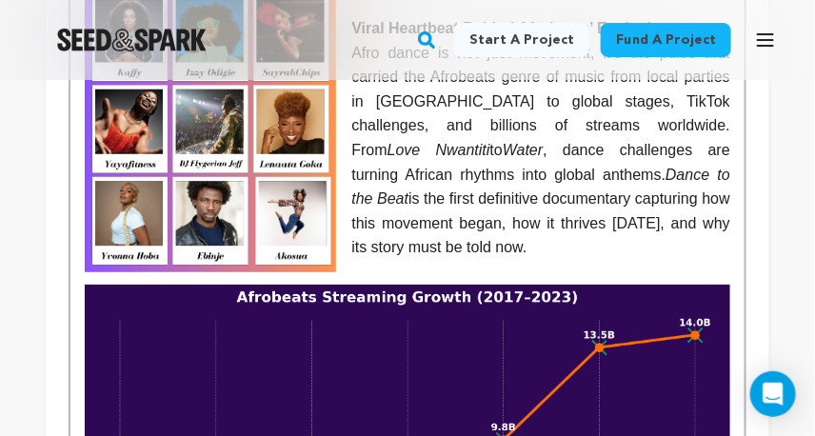
scroll to position [1561, 0]
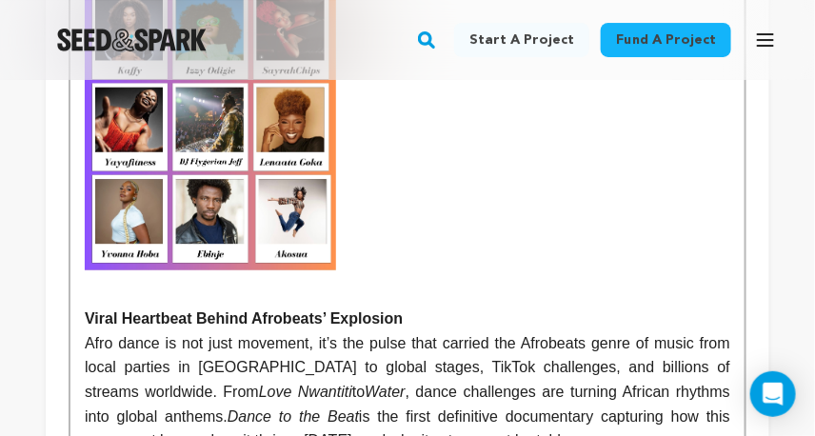
click at [347, 218] on p at bounding box center [407, 221] width 645 height 25
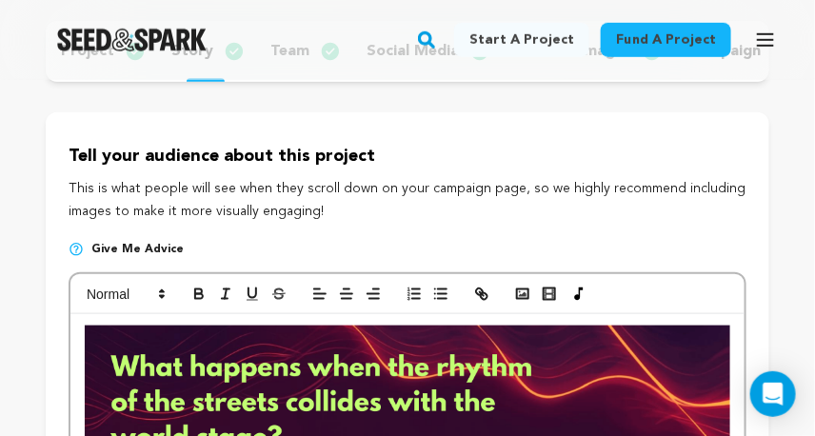
scroll to position [344, 0]
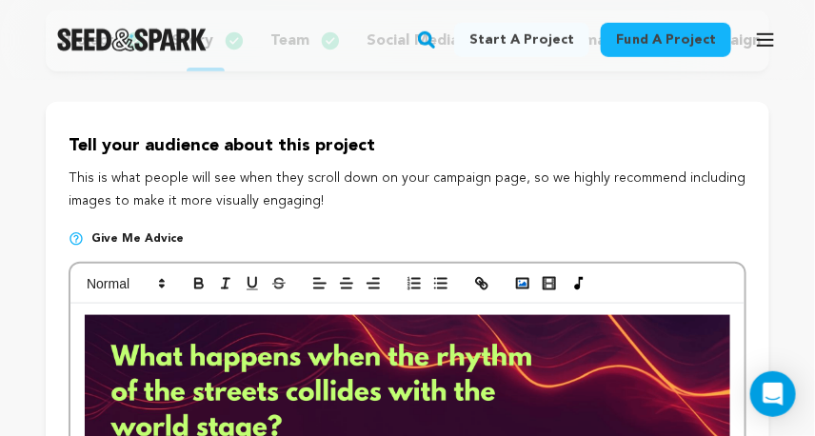
click at [523, 289] on icon "button" at bounding box center [522, 283] width 17 height 17
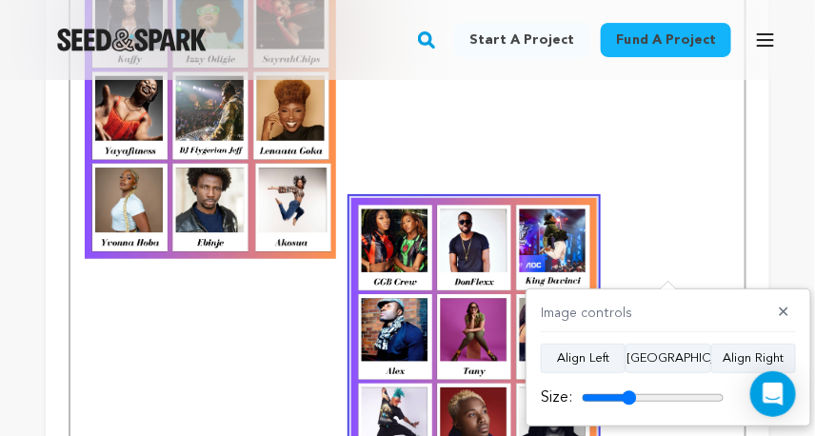
drag, startPoint x: 714, startPoint y: 393, endPoint x: 627, endPoint y: 401, distance: 86.9
type input "38"
click at [627, 401] on input "range" at bounding box center [653, 397] width 143 height 15
click at [790, 314] on button "✕" at bounding box center [784, 313] width 24 height 19
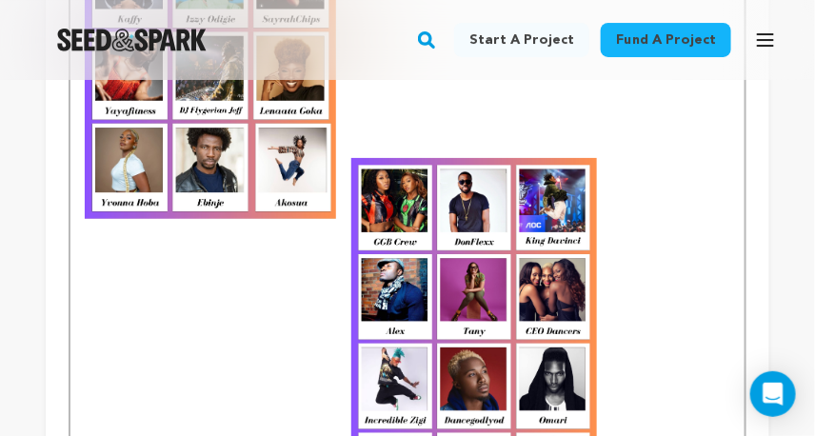
scroll to position [1570, 0]
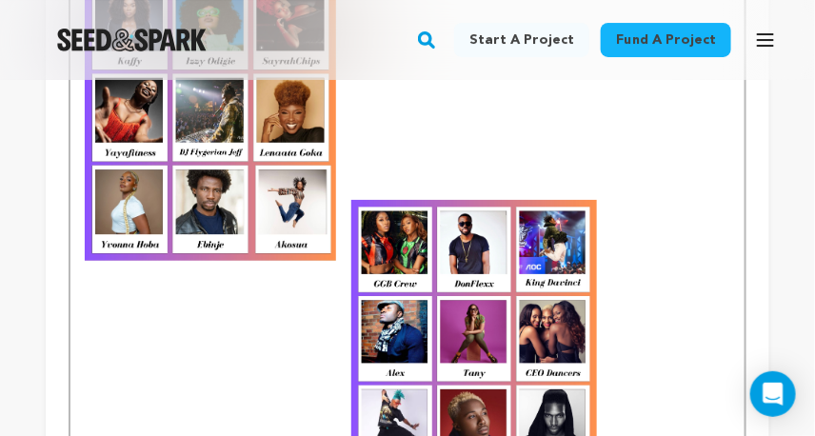
click at [573, 279] on img at bounding box center [474, 384] width 246 height 368
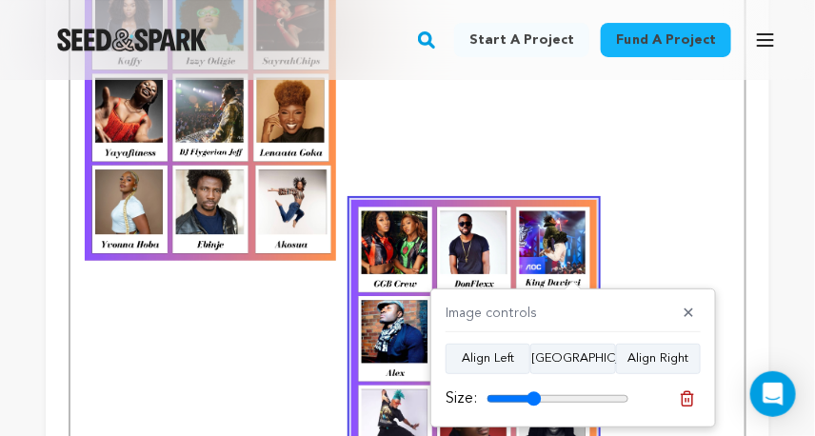
click at [649, 250] on p at bounding box center [407, 384] width 645 height 368
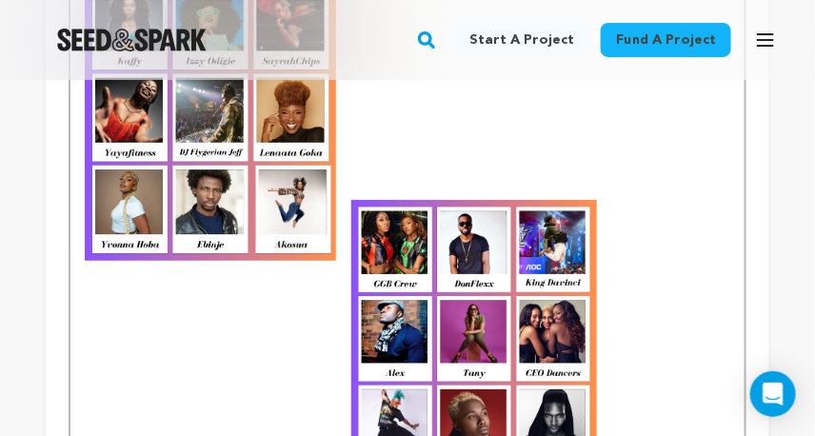
click at [545, 279] on img at bounding box center [474, 384] width 246 height 368
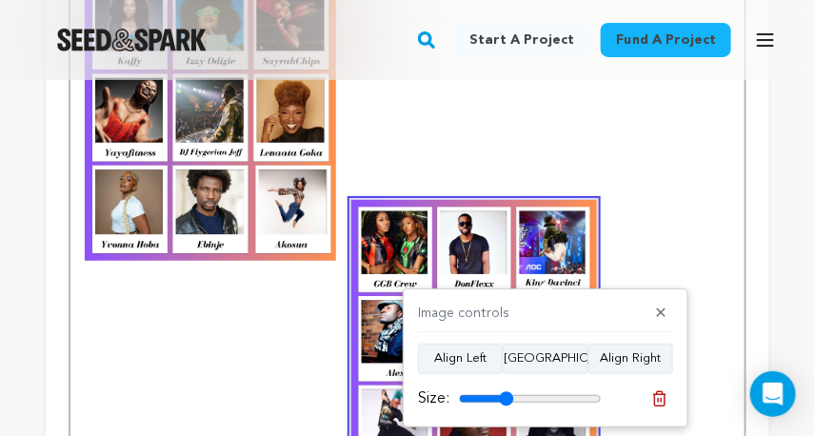
click at [323, 242] on img at bounding box center [210, 72] width 251 height 378
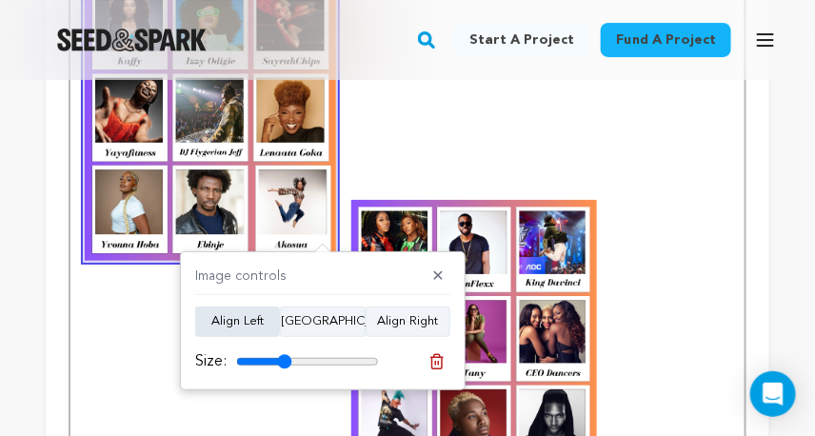
click at [266, 320] on button "Align Left" at bounding box center [237, 321] width 85 height 30
click at [626, 289] on p at bounding box center [407, 384] width 645 height 368
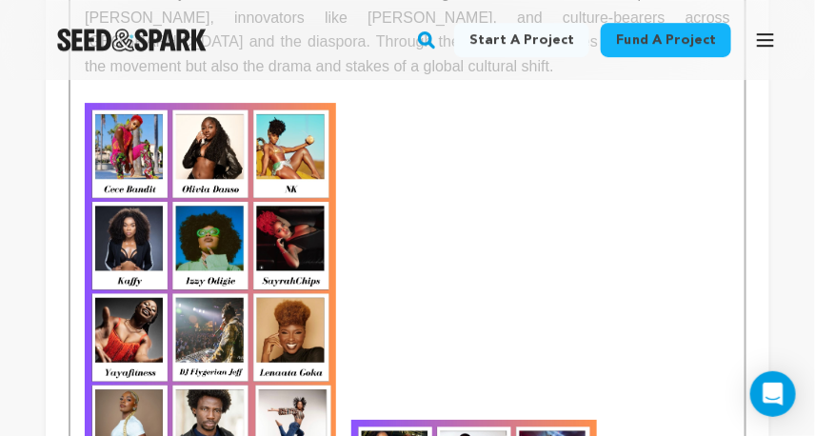
scroll to position [1345, 0]
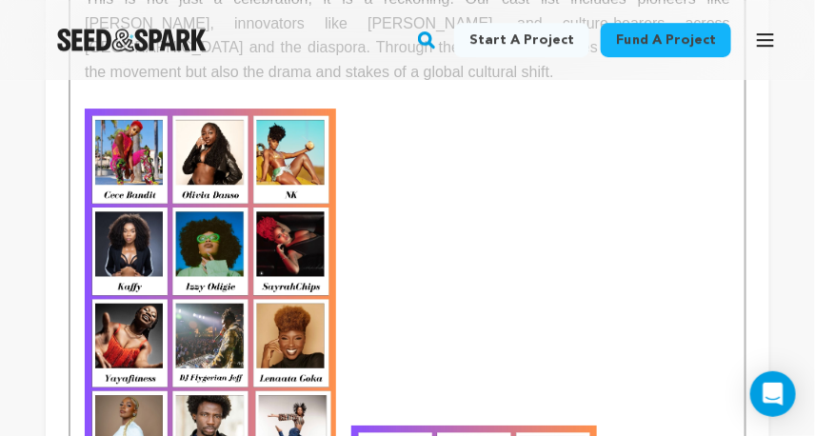
click at [497, 247] on p at bounding box center [407, 242] width 645 height 25
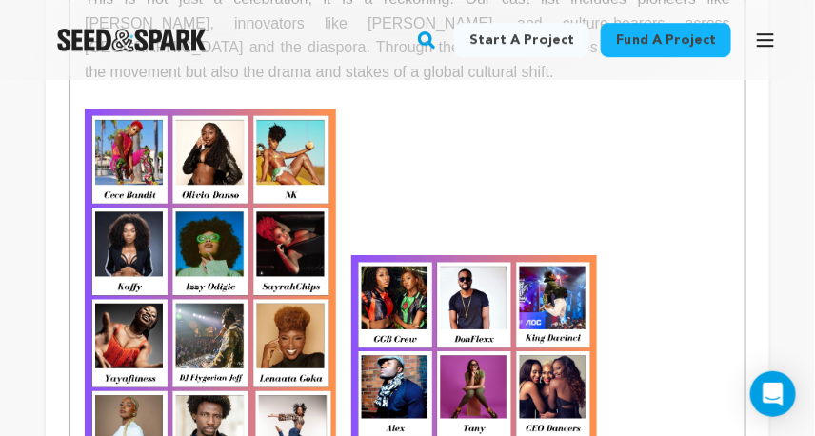
click at [349, 124] on p at bounding box center [407, 121] width 645 height 25
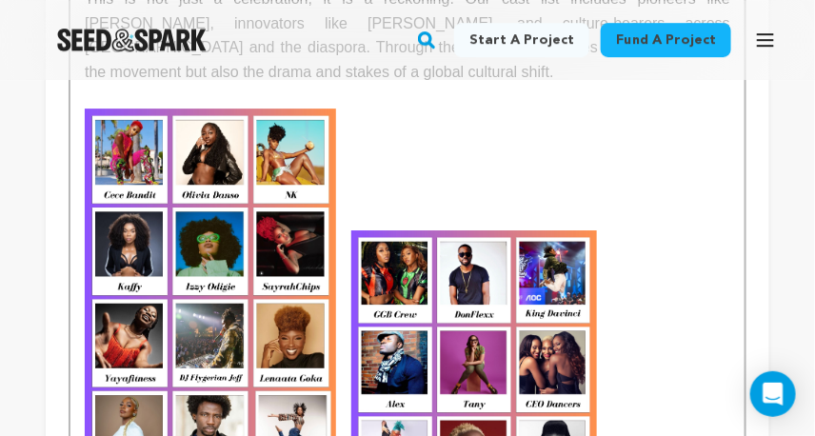
click at [361, 153] on p at bounding box center [407, 145] width 645 height 25
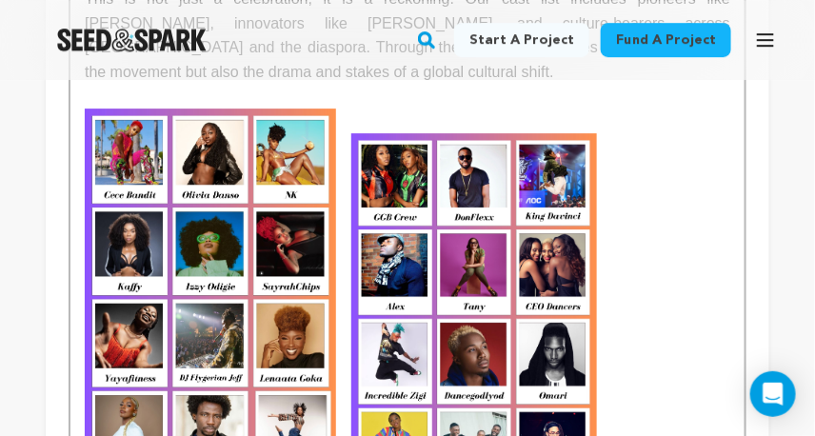
click at [352, 121] on p at bounding box center [407, 121] width 645 height 25
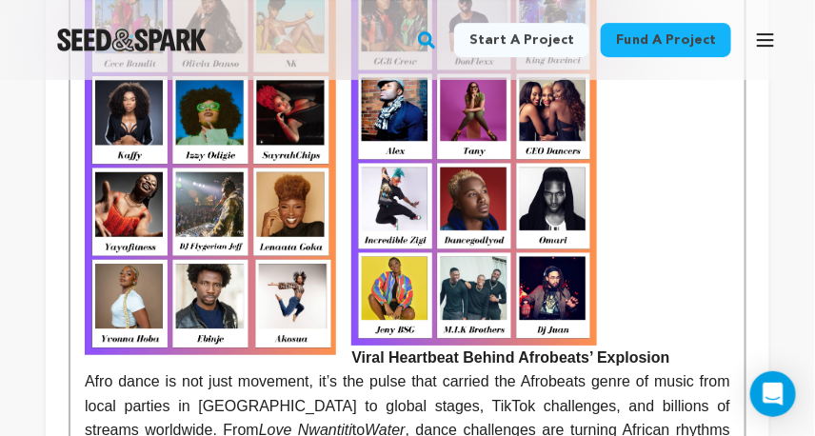
scroll to position [1475, 0]
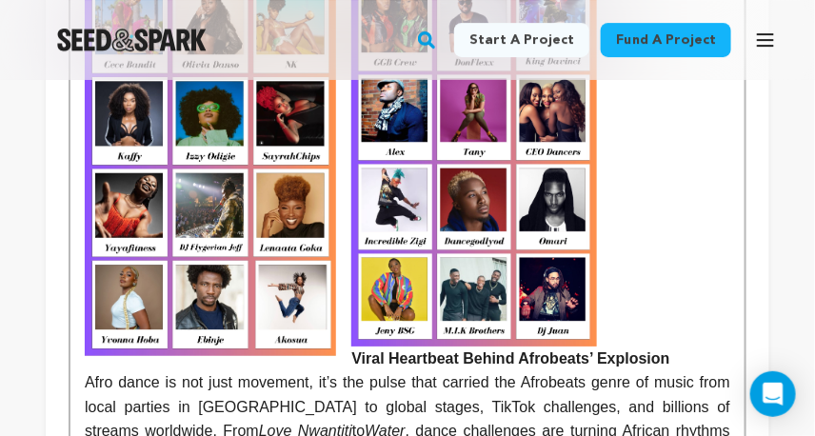
click at [354, 366] on strong "Viral Heartbeat Behind Afrobeats’ Explosion" at bounding box center [510, 358] width 318 height 16
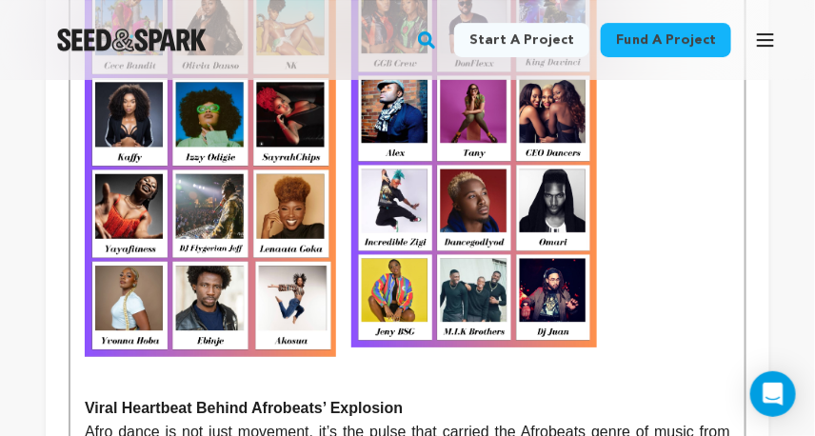
scroll to position [1473, 0]
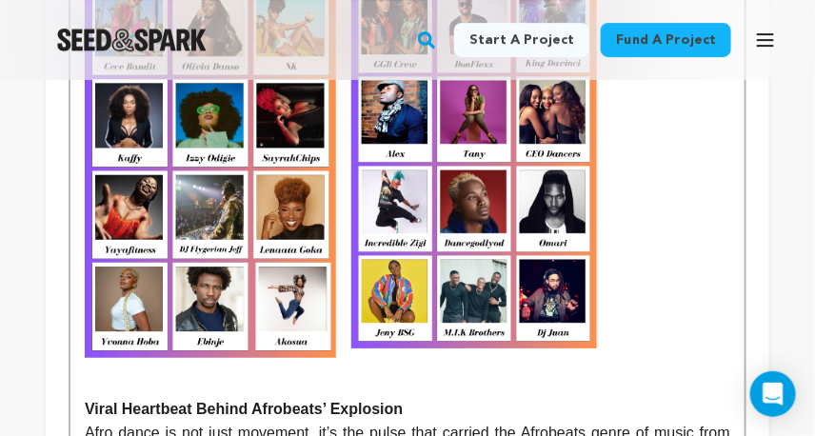
click at [408, 338] on img at bounding box center [474, 164] width 246 height 368
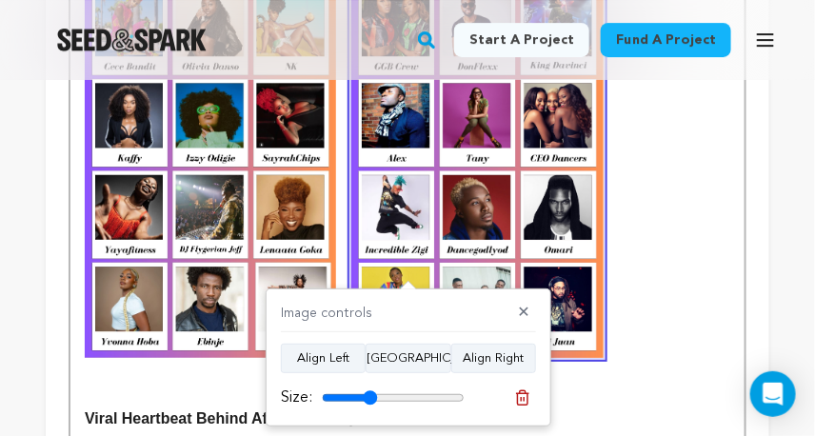
type input "39"
click at [370, 398] on input "range" at bounding box center [393, 397] width 143 height 15
click at [681, 311] on p at bounding box center [407, 169] width 645 height 378
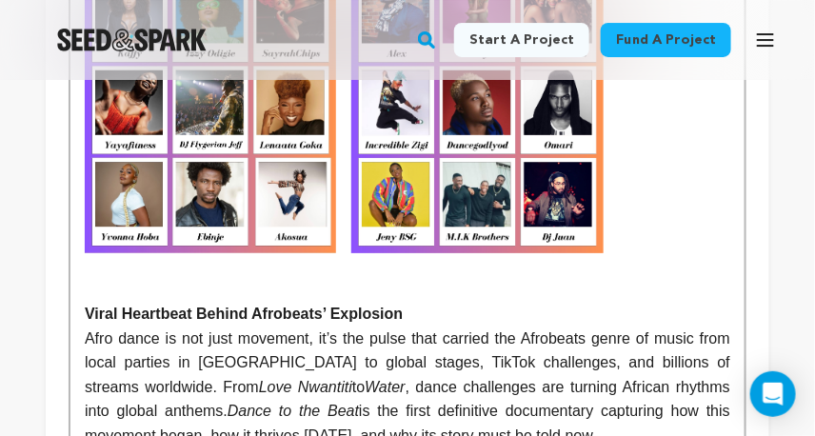
scroll to position [1550, 0]
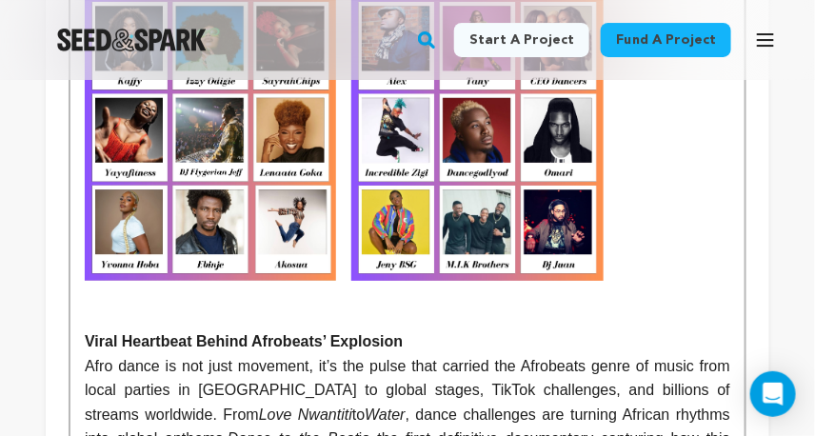
click at [564, 270] on img at bounding box center [476, 92] width 251 height 378
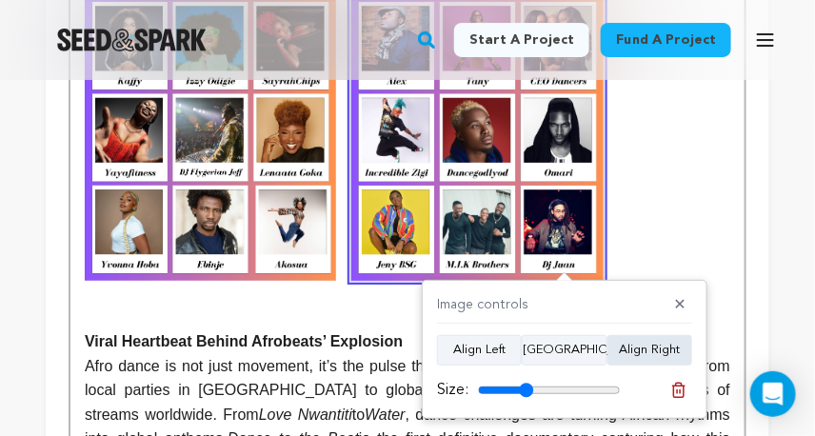
click at [640, 350] on button "Align Right" at bounding box center [649, 350] width 85 height 30
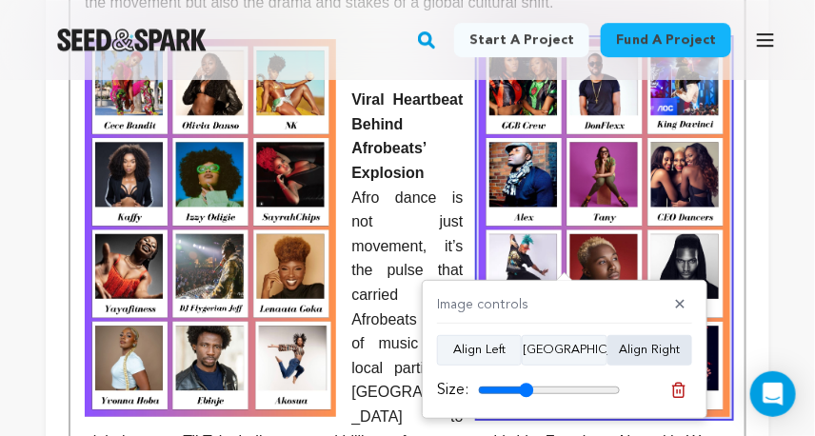
scroll to position [1391, 0]
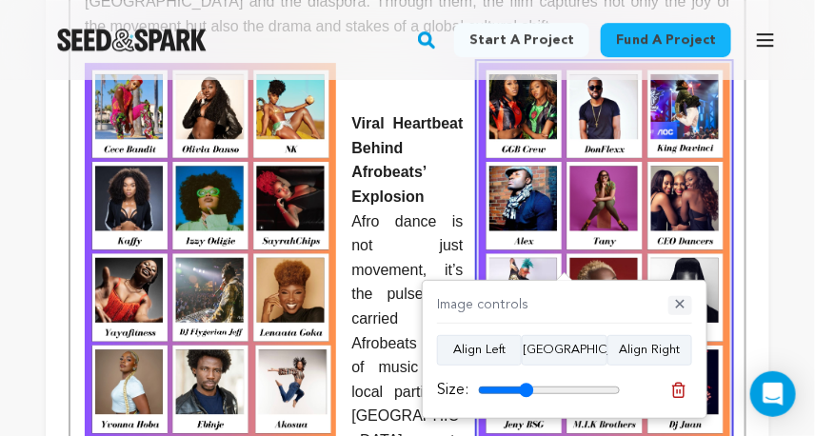
click at [679, 307] on button "✕" at bounding box center [680, 305] width 24 height 19
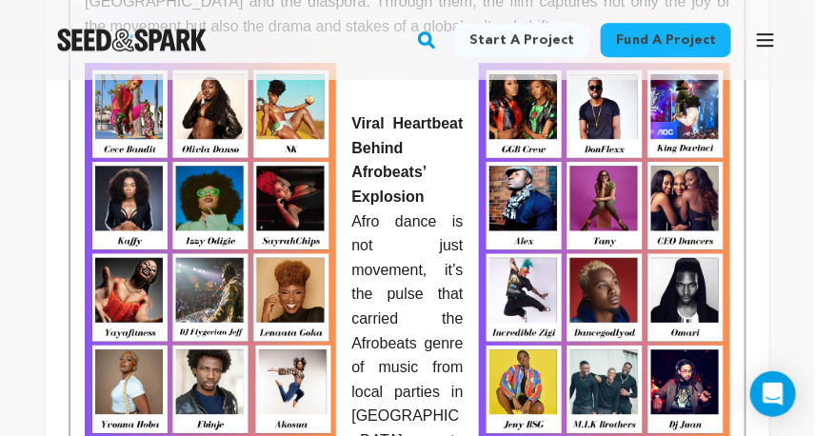
click at [352, 129] on strong "Viral Heartbeat Behind Afrobeats’ Explosion" at bounding box center [409, 159] width 116 height 89
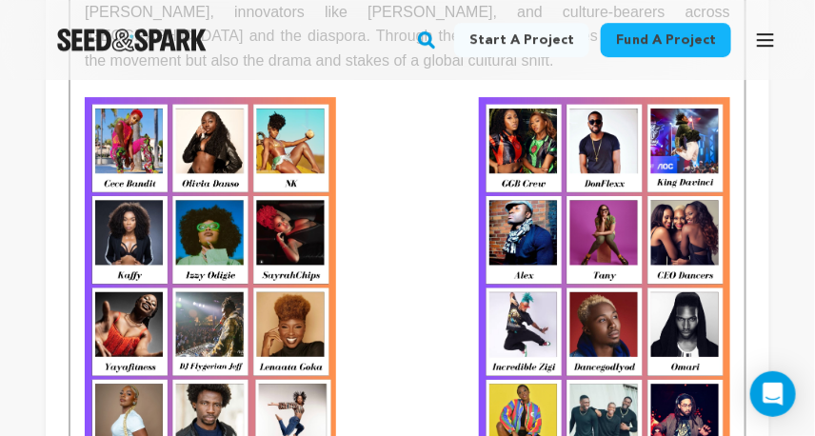
scroll to position [1353, 0]
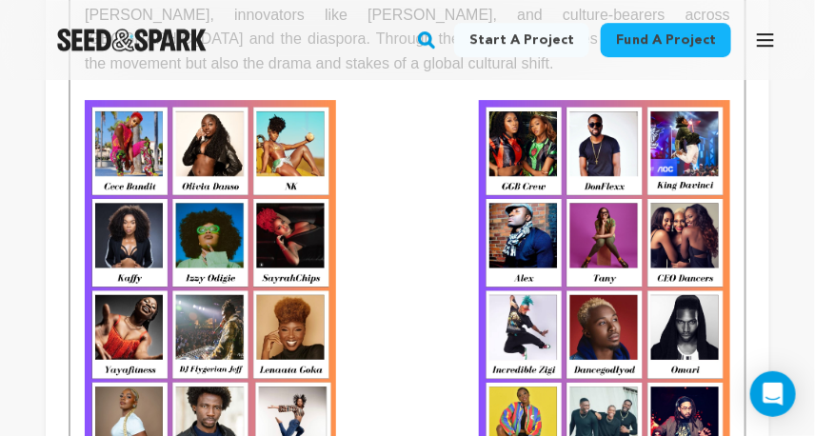
click at [313, 149] on img at bounding box center [210, 289] width 251 height 378
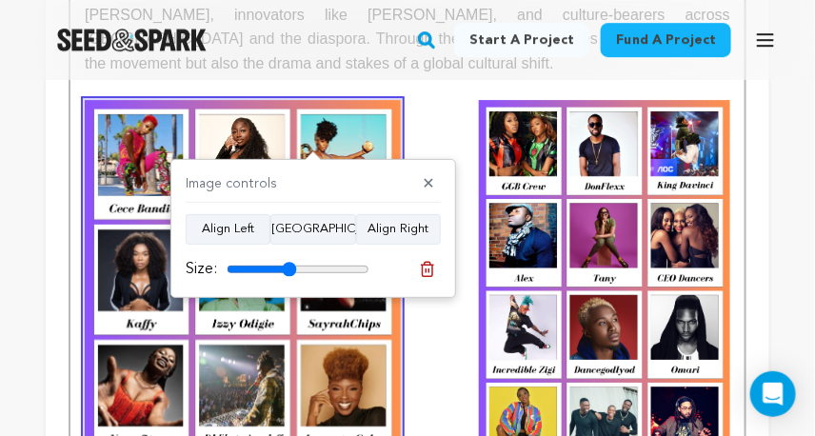
drag, startPoint x: 279, startPoint y: 267, endPoint x: 288, endPoint y: 265, distance: 9.9
type input "49"
click at [288, 267] on input "range" at bounding box center [298, 269] width 143 height 15
click at [435, 180] on button "✕" at bounding box center [429, 184] width 24 height 19
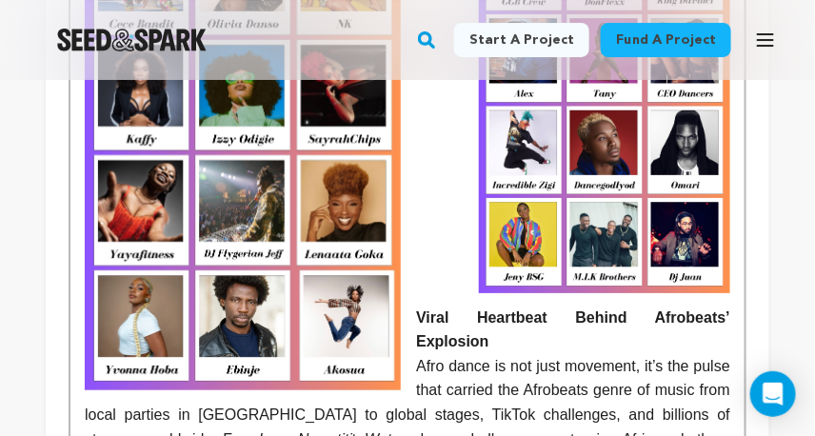
scroll to position [1547, 0]
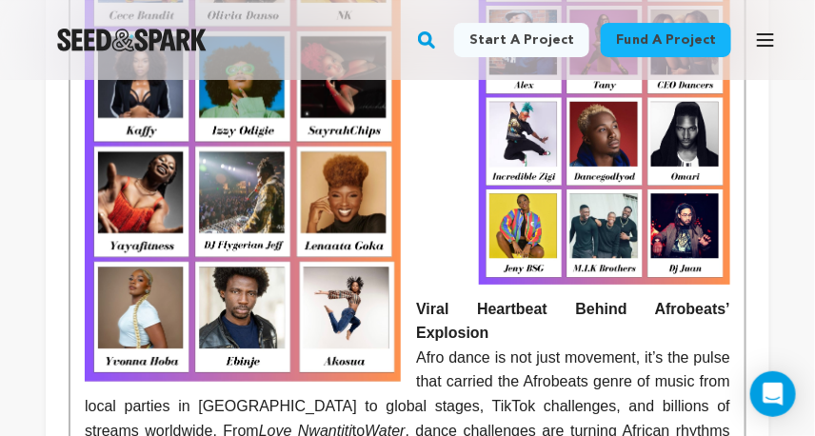
click at [415, 314] on p "﻿ Viral Heartbeat Behind Afrobeats’ Explosion" at bounding box center [407, 321] width 645 height 49
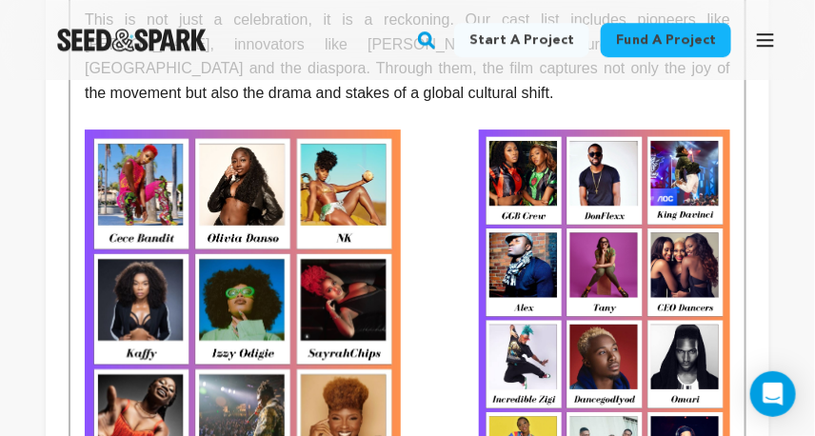
scroll to position [1248, 0]
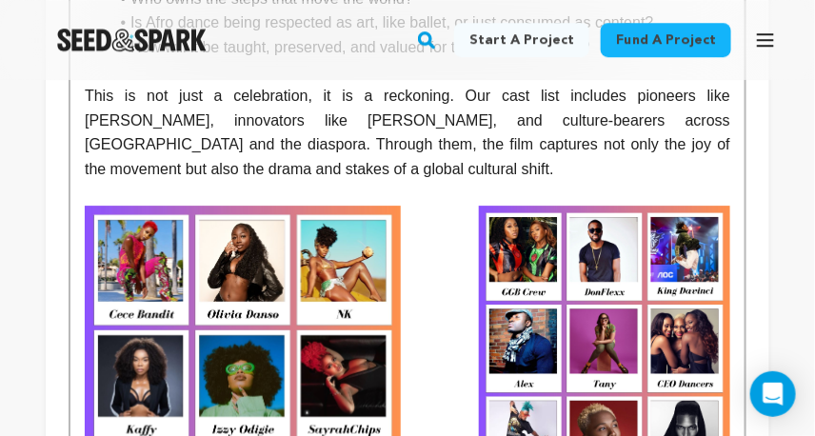
click at [505, 312] on img at bounding box center [604, 395] width 251 height 378
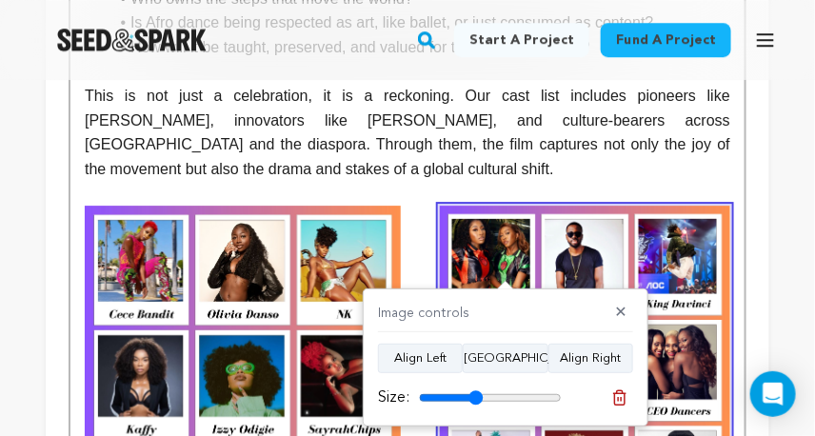
type input "45"
click at [476, 395] on input "range" at bounding box center [490, 397] width 143 height 15
click at [414, 230] on p at bounding box center [407, 218] width 645 height 25
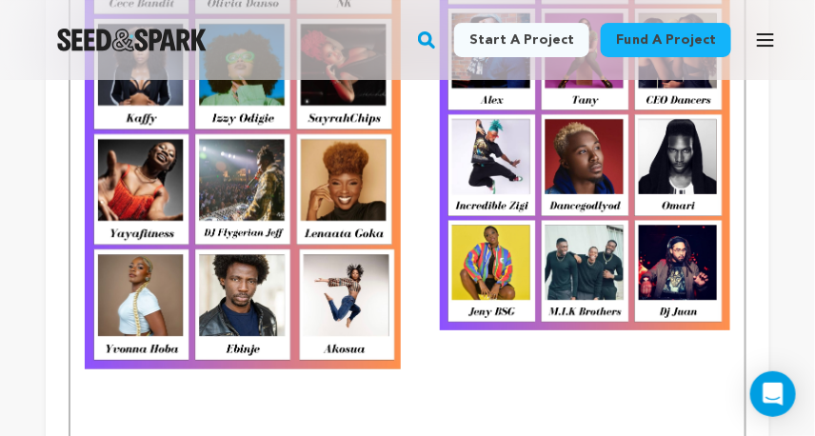
scroll to position [1561, 0]
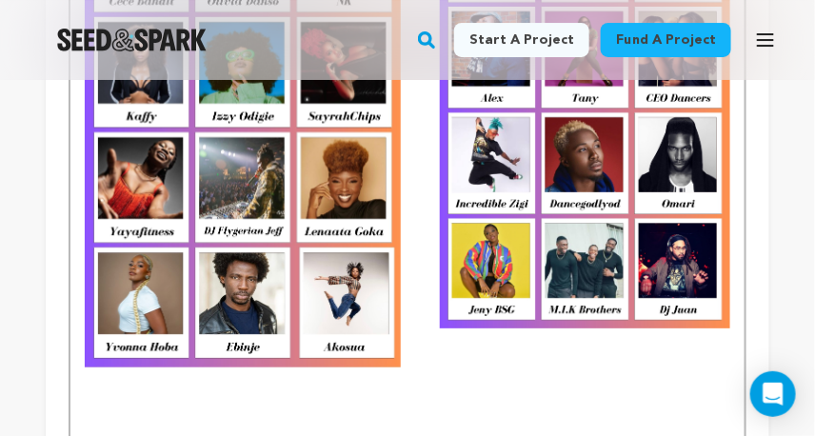
click at [350, 283] on img at bounding box center [243, 129] width 316 height 474
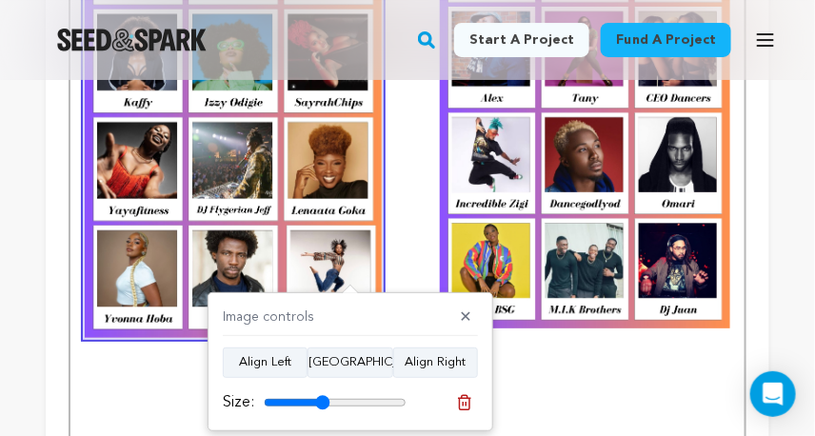
type input "46"
click at [322, 401] on input "range" at bounding box center [335, 402] width 143 height 15
click at [506, 388] on p at bounding box center [407, 392] width 645 height 25
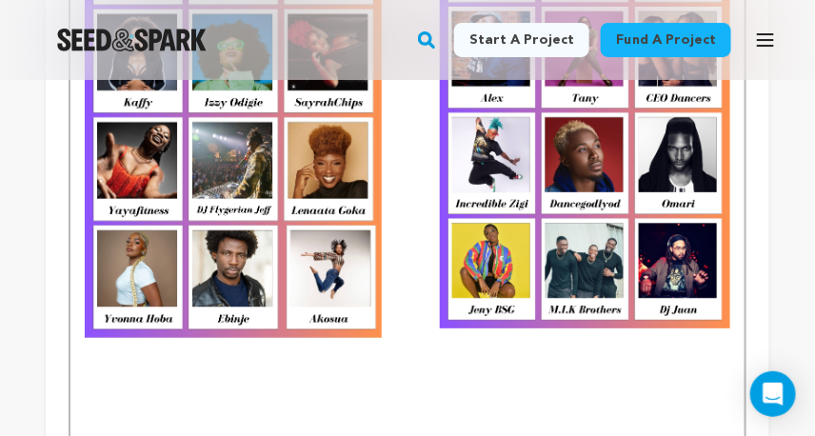
click at [321, 314] on img at bounding box center [233, 114] width 297 height 445
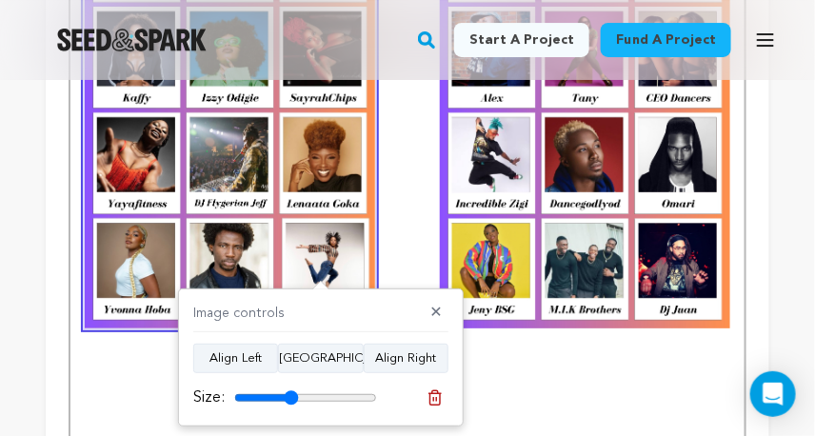
type input "45"
click at [290, 397] on input "range" at bounding box center [305, 397] width 143 height 15
click at [482, 393] on p at bounding box center [407, 392] width 645 height 25
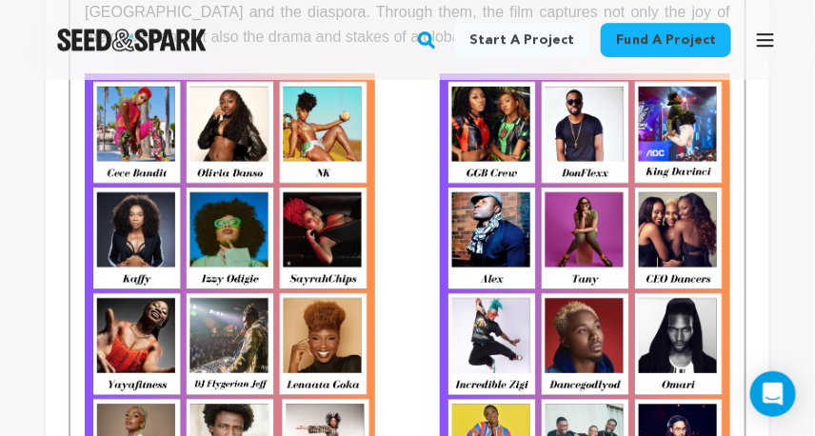
scroll to position [1391, 0]
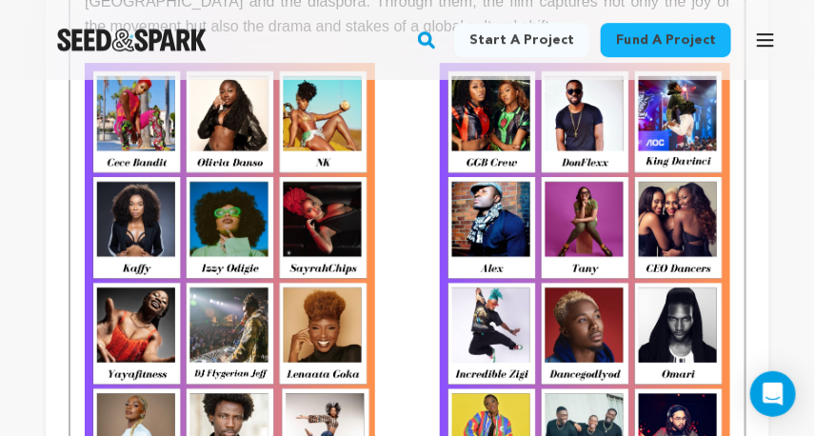
click at [474, 388] on img at bounding box center [585, 281] width 290 height 436
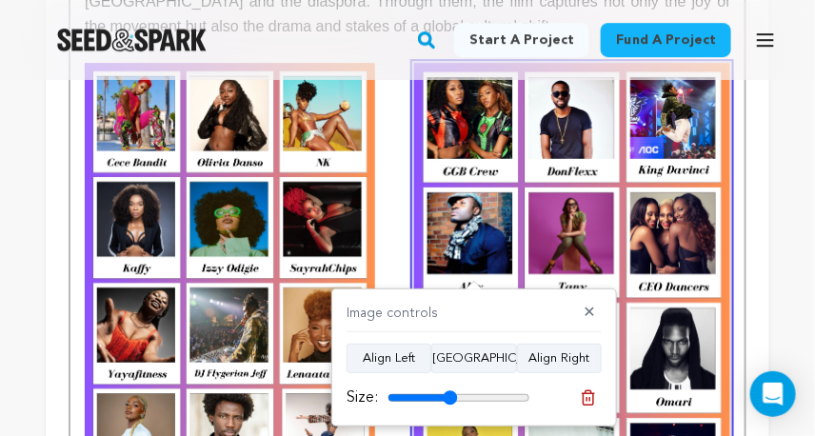
type input "49"
click at [449, 397] on input "range" at bounding box center [458, 397] width 143 height 15
click at [590, 312] on button "✕" at bounding box center [590, 313] width 24 height 19
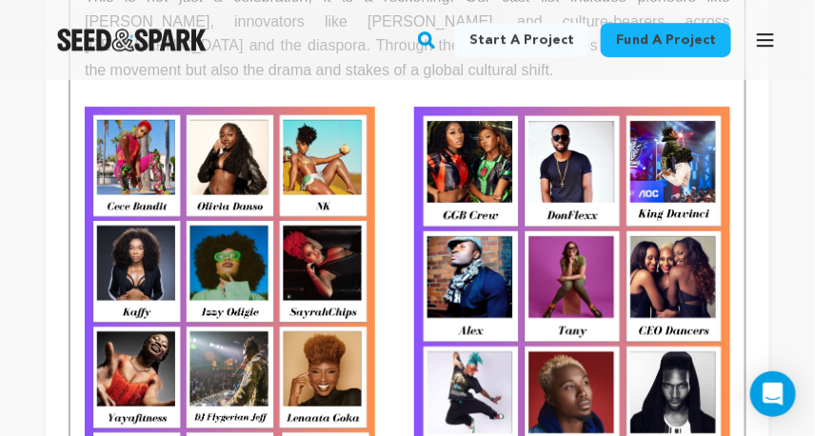
click at [342, 323] on img at bounding box center [230, 325] width 290 height 436
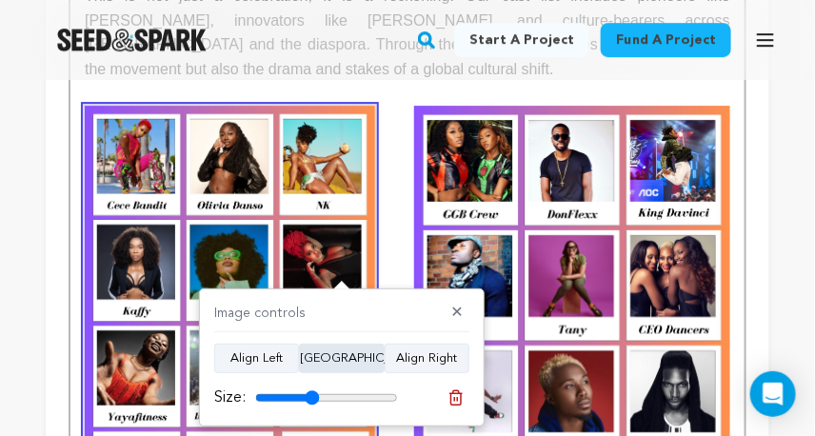
scroll to position [1349, 0]
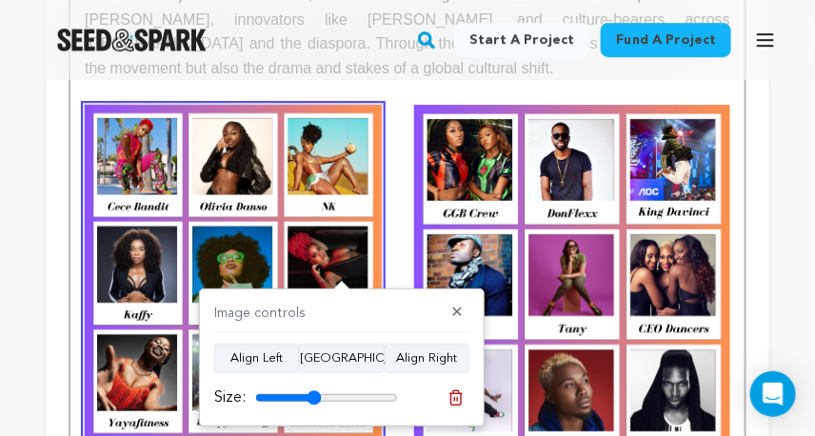
type input "46"
click at [313, 398] on input "range" at bounding box center [326, 397] width 143 height 15
click at [411, 227] on p at bounding box center [407, 214] width 645 height 25
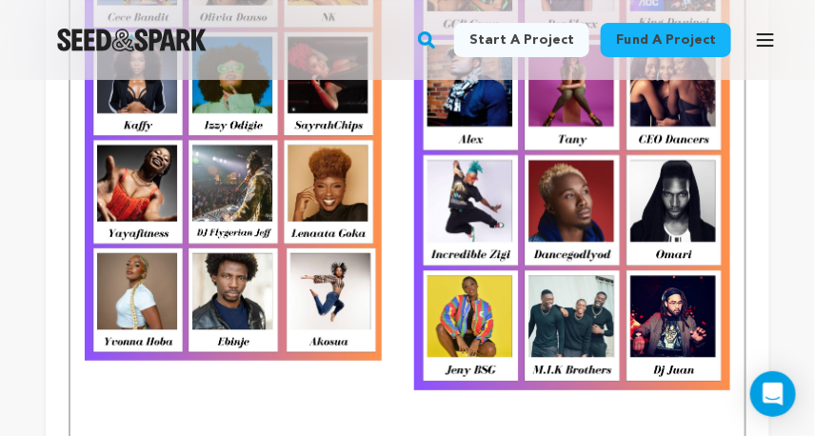
scroll to position [1539, 0]
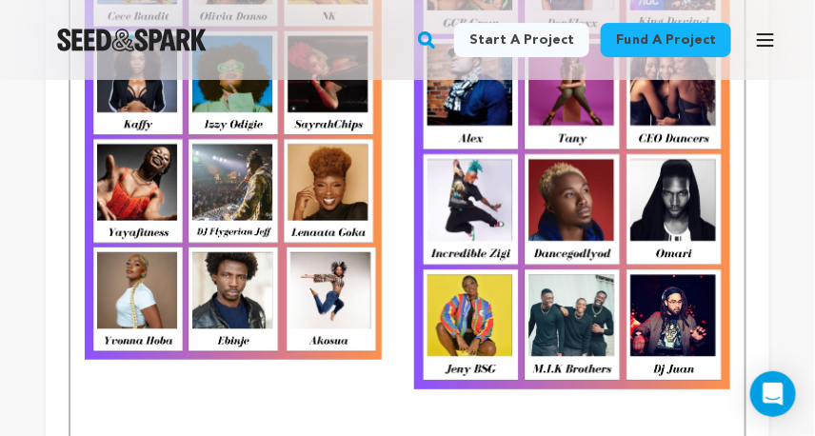
click at [441, 297] on img at bounding box center [572, 151] width 316 height 474
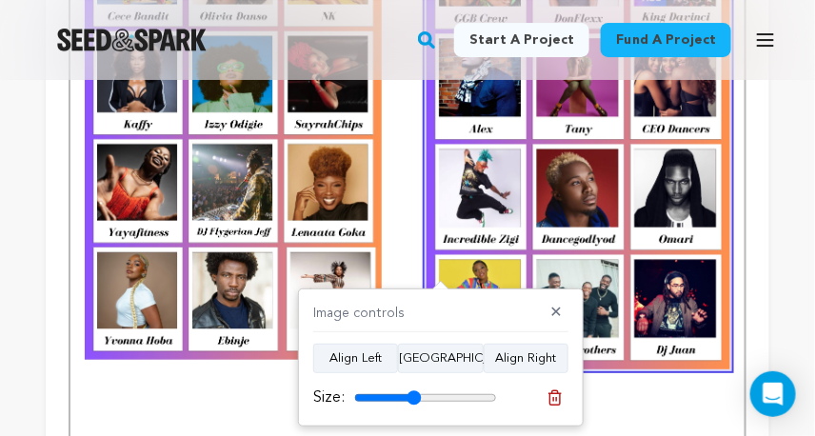
type input "47"
click at [413, 396] on input "range" at bounding box center [425, 397] width 143 height 15
click at [593, 394] on p at bounding box center [407, 389] width 645 height 25
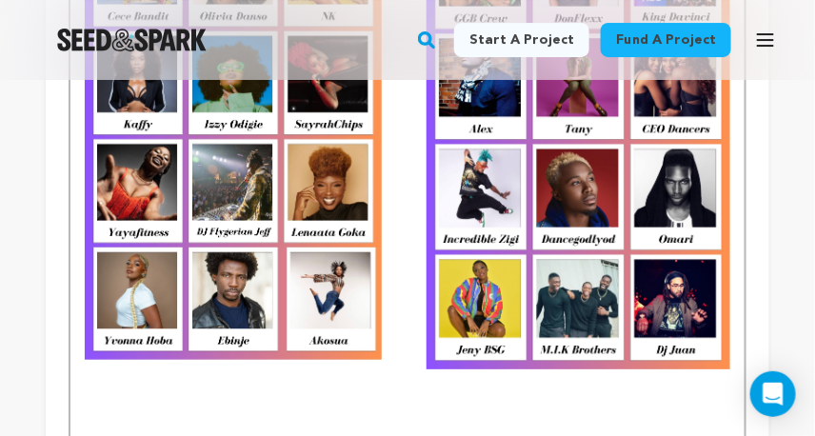
click at [512, 357] on img at bounding box center [578, 141] width 304 height 455
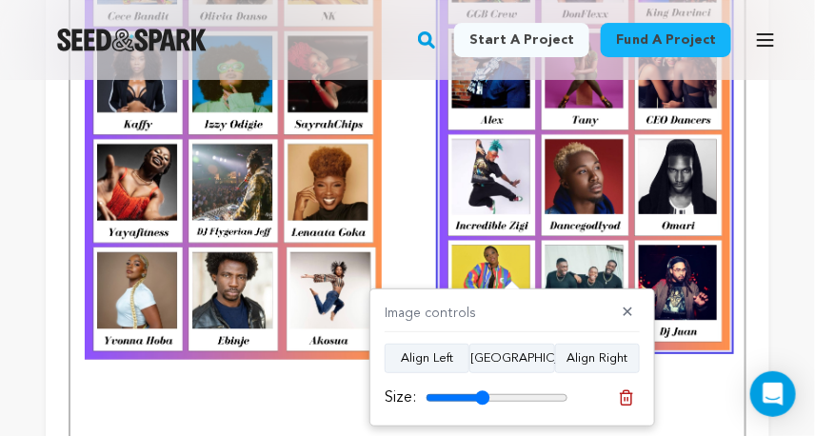
type input "45"
click at [482, 396] on input "range" at bounding box center [496, 397] width 143 height 15
click at [677, 401] on p at bounding box center [407, 389] width 645 height 25
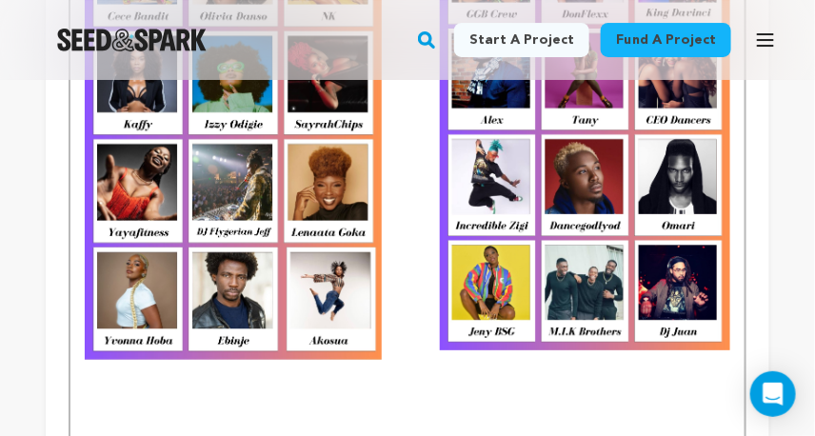
click at [566, 350] on img at bounding box center [585, 132] width 290 height 436
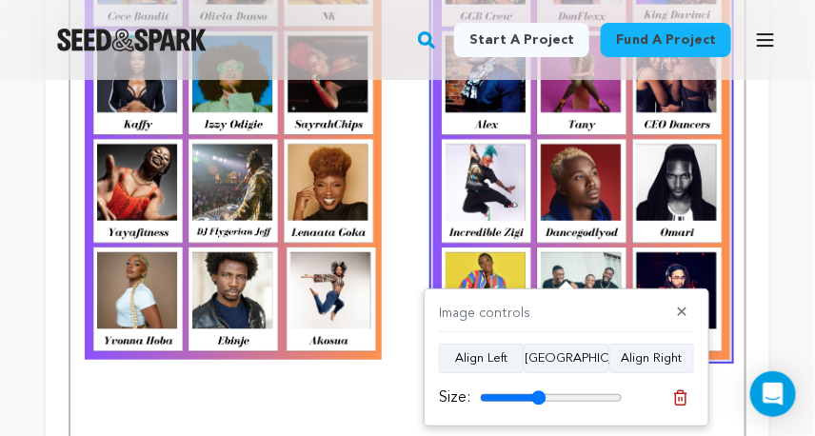
type input "46"
click at [538, 398] on input "range" at bounding box center [551, 397] width 143 height 15
click at [386, 393] on p at bounding box center [407, 389] width 645 height 25
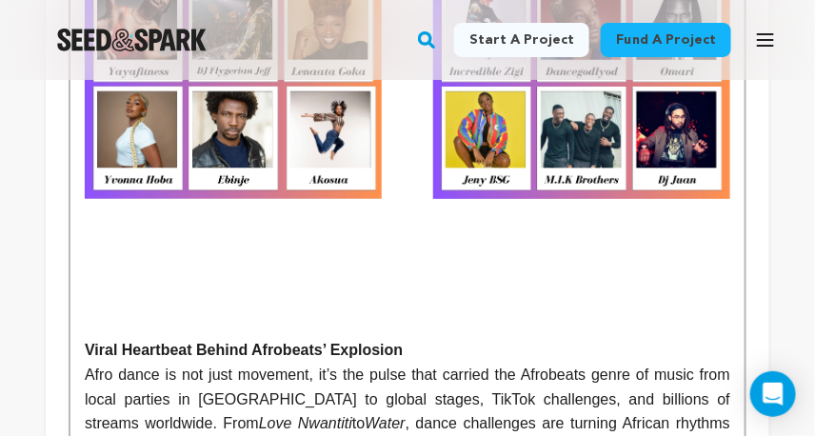
scroll to position [1701, 0]
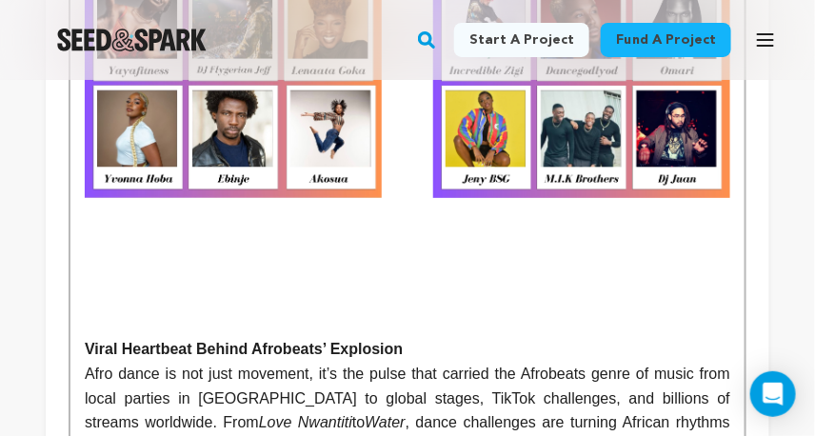
click at [109, 240] on p at bounding box center [407, 227] width 645 height 25
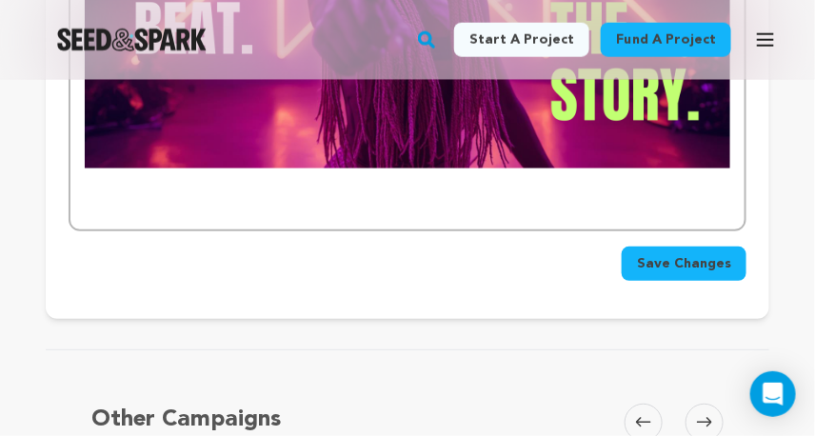
scroll to position [8731, 0]
click at [669, 273] on span "Save Changes" at bounding box center [684, 263] width 94 height 19
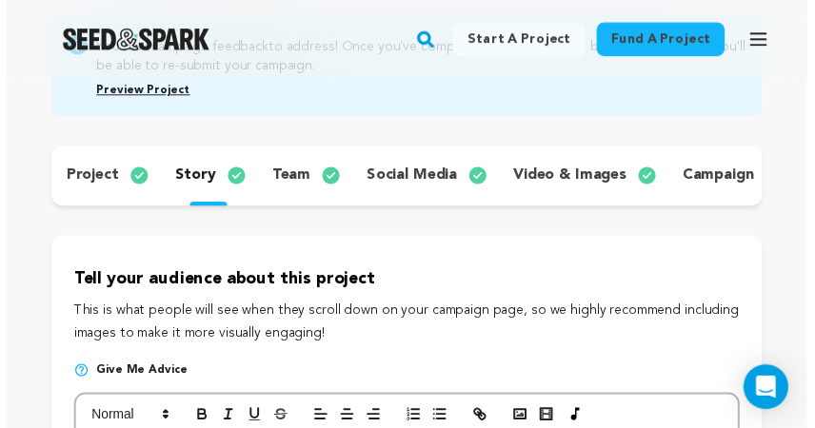
scroll to position [0, 0]
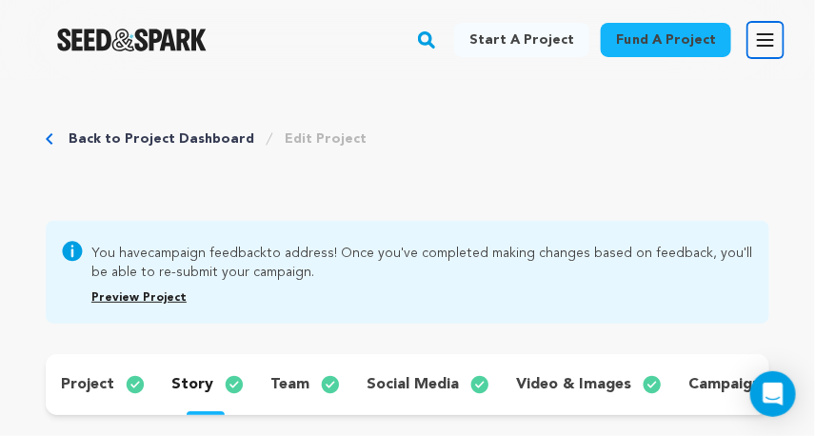
click at [767, 36] on icon "button" at bounding box center [765, 40] width 23 height 23
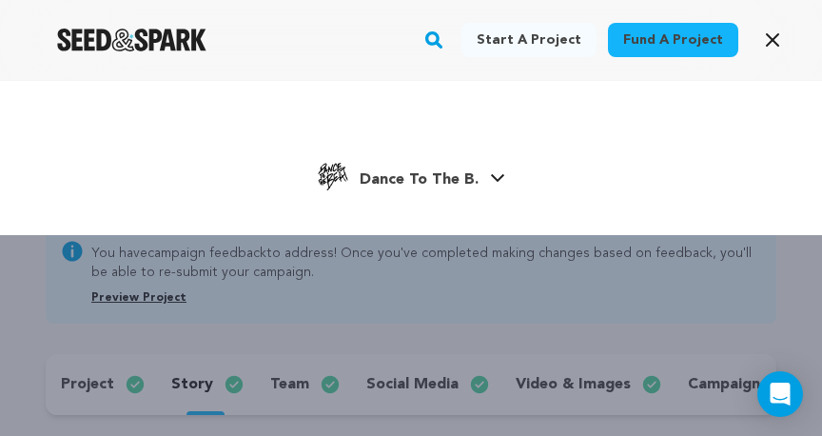
click at [665, 163] on div "Dance To The B. Dance To The B." at bounding box center [411, 177] width 708 height 40
click at [325, 199] on div "Start a project Fund a project Dance To The B." at bounding box center [411, 158] width 822 height 154
click at [309, 291] on div "Start a project Fund a project Dance To The B." at bounding box center [411, 298] width 822 height 436
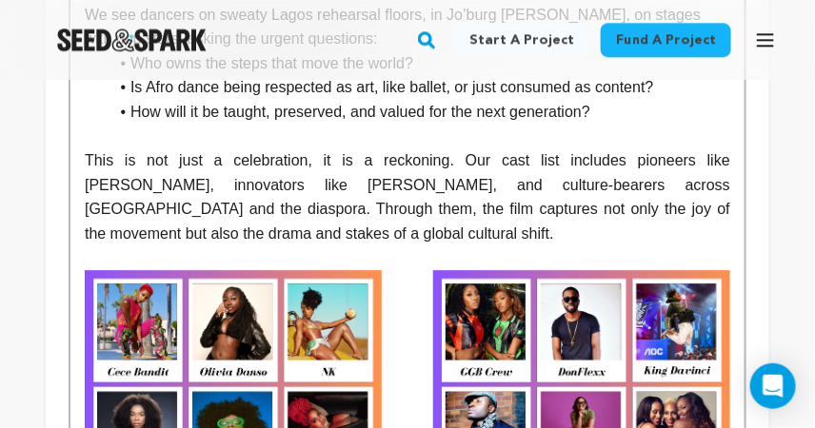
scroll to position [1182, 0]
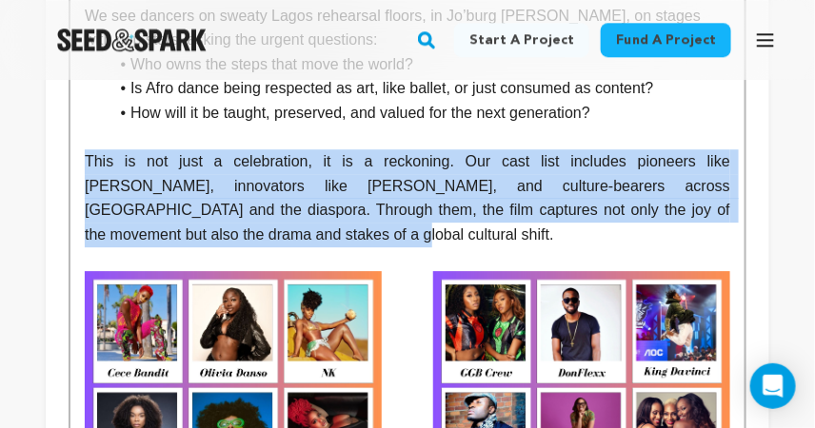
drag, startPoint x: 89, startPoint y: 168, endPoint x: 250, endPoint y: 252, distance: 182.6
click at [250, 247] on p "This is not just a celebration, it is a reckoning. Our cast list includes pione…" at bounding box center [407, 197] width 645 height 97
copy p "This is not just a celebration, it is a reckoning. Our cast list includes pione…"
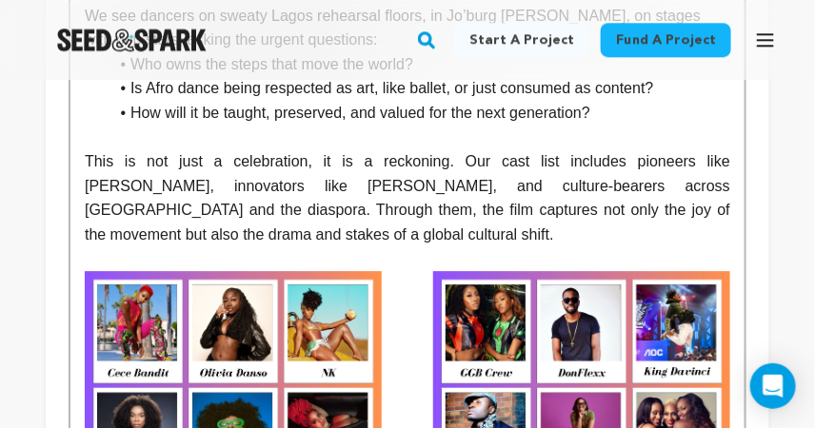
click at [230, 221] on p "This is not just a celebration, it is a reckoning. Our cast list includes pione…" at bounding box center [407, 197] width 645 height 97
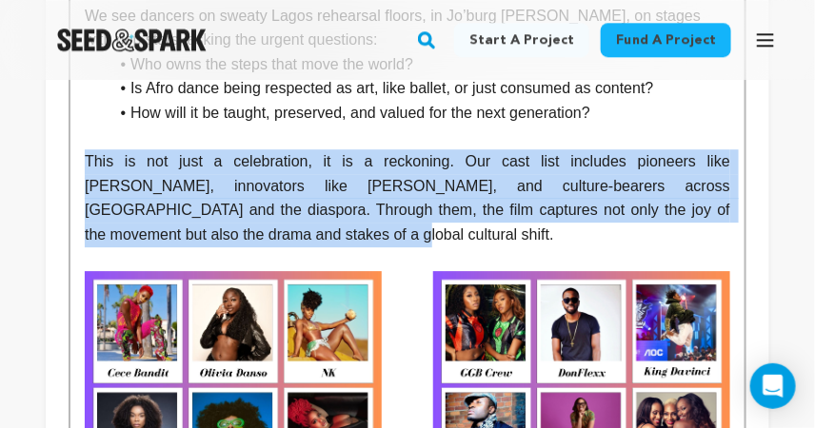
drag, startPoint x: 229, startPoint y: 246, endPoint x: 87, endPoint y: 178, distance: 158.0
click at [88, 177] on p "This is not just a celebration, it is a reckoning. Our cast list includes pione…" at bounding box center [407, 197] width 645 height 97
click at [575, 246] on p "This is not just a celebration, it is a reckoning. Our cast list includes pione…" at bounding box center [407, 197] width 645 height 97
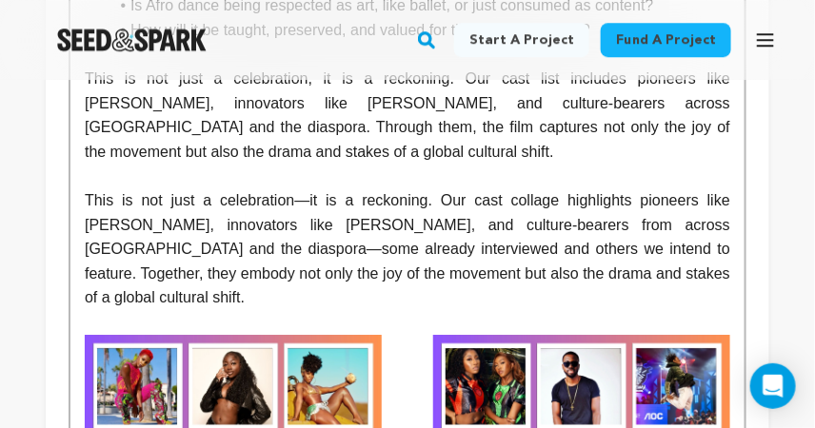
scroll to position [1221, 0]
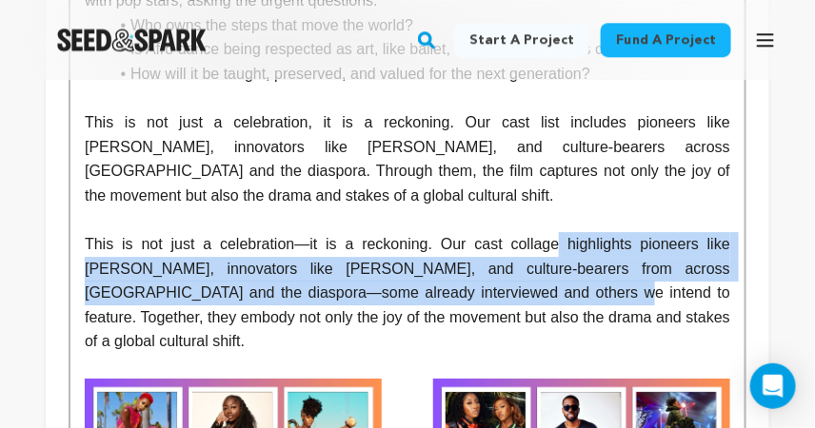
drag, startPoint x: 525, startPoint y: 255, endPoint x: 454, endPoint y: 308, distance: 89.1
click at [454, 308] on p "This is not just a celebration—it is a reckoning. Our cast collage highlights p…" at bounding box center [407, 293] width 645 height 122
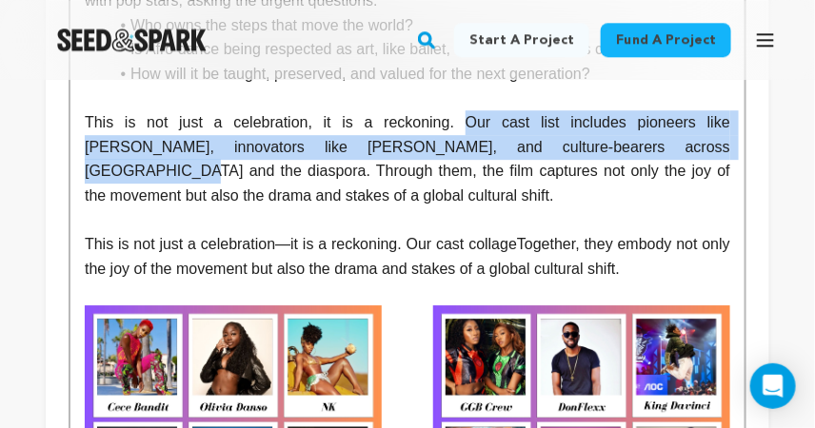
drag, startPoint x: 435, startPoint y: 128, endPoint x: 664, endPoint y: 157, distance: 231.3
click at [664, 157] on p "This is not just a celebration, it is a reckoning. Our cast list includes pione…" at bounding box center [407, 158] width 645 height 97
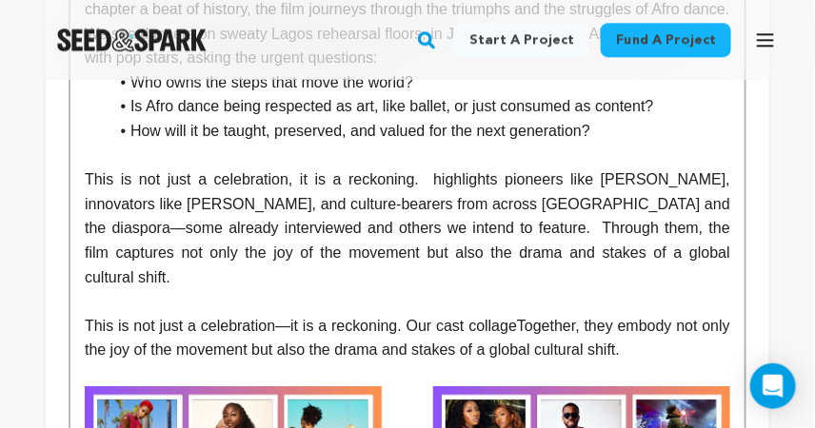
scroll to position [1161, 0]
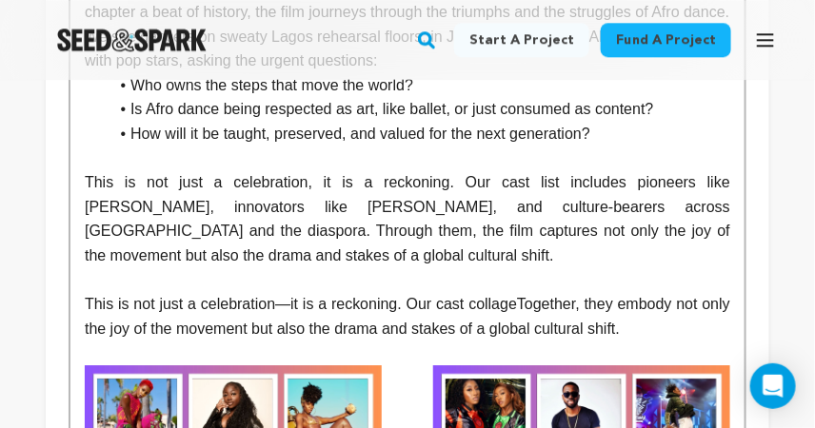
click at [438, 190] on p "This is not just a celebration, it is a reckoning. Our cast list includes pione…" at bounding box center [407, 218] width 645 height 97
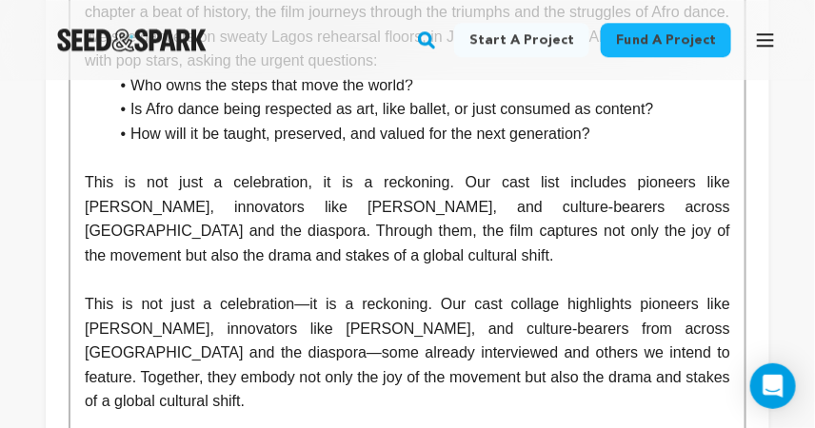
click at [602, 313] on p "This is not just a celebration—it is a reckoning. Our cast collage highlights p…" at bounding box center [407, 353] width 645 height 122
click at [661, 215] on p "This is not just a celebration, it is a reckoning. Our cast list includes pione…" at bounding box center [407, 218] width 645 height 97
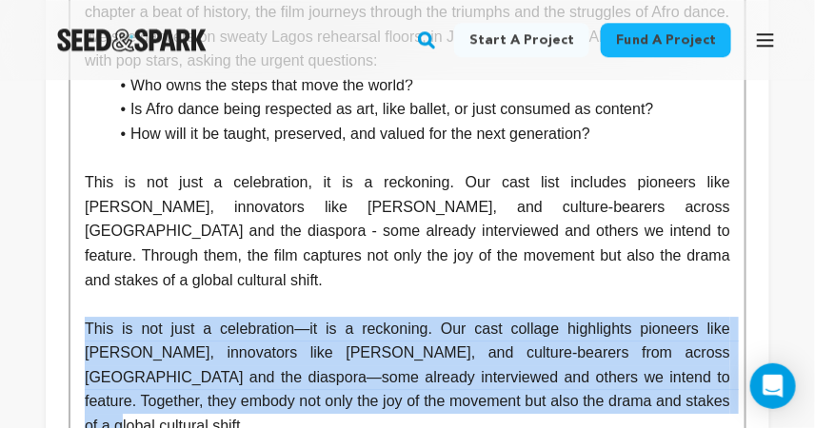
drag, startPoint x: 89, startPoint y: 312, endPoint x: 615, endPoint y: 390, distance: 532.1
click at [615, 390] on p "This is not just a celebration—it is a reckoning. Our cast collage highlights p…" at bounding box center [407, 378] width 645 height 122
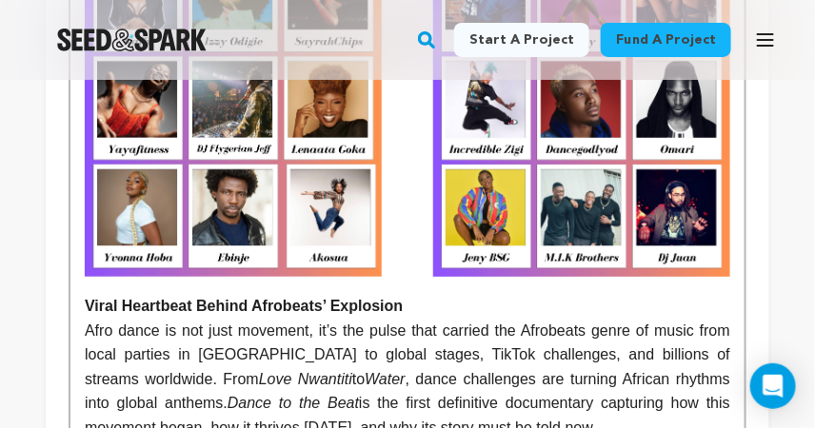
scroll to position [1665, 0]
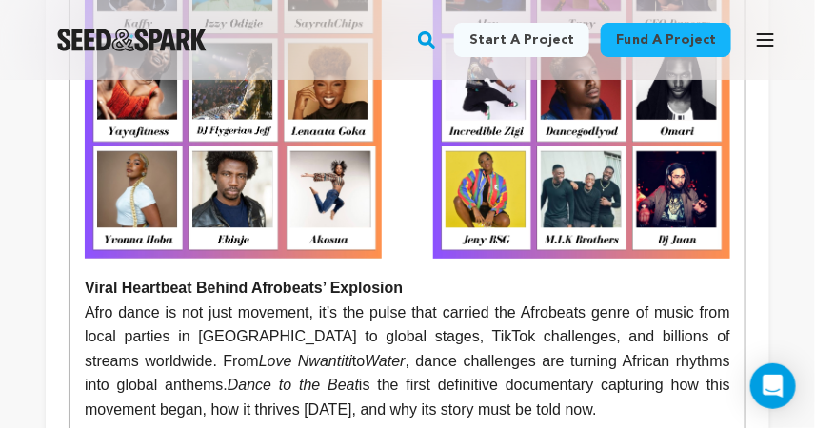
click at [86, 280] on strong "Viral Heartbeat Behind Afrobeats’ Explosion" at bounding box center [244, 288] width 318 height 16
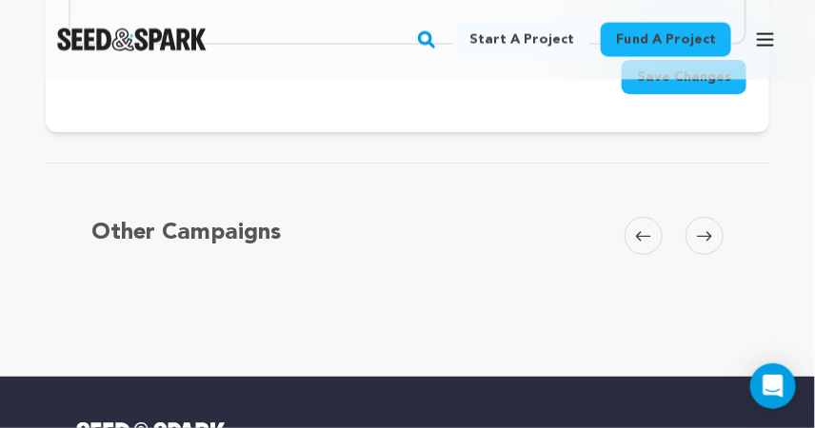
scroll to position [8737, 0]
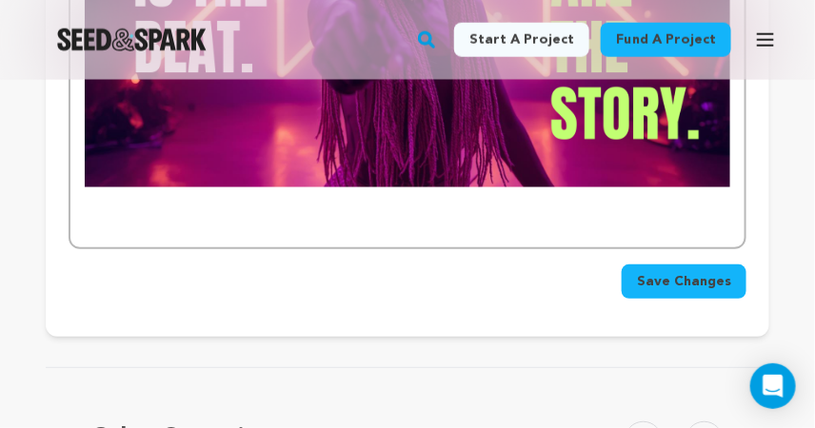
click at [665, 291] on span "Save Changes" at bounding box center [684, 281] width 94 height 19
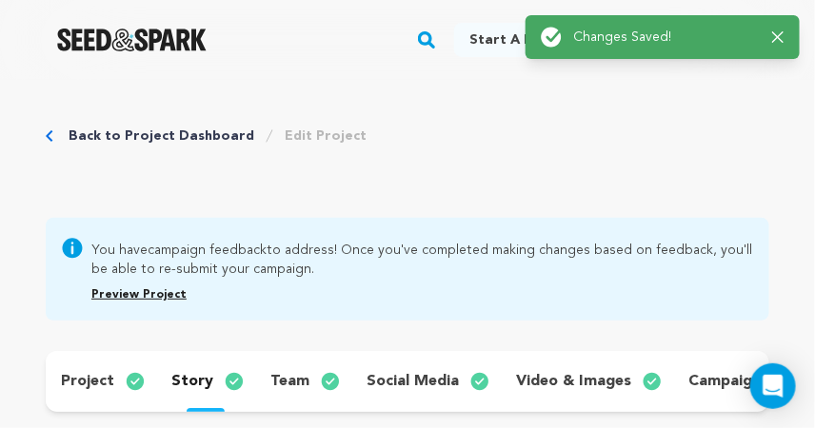
scroll to position [0, 0]
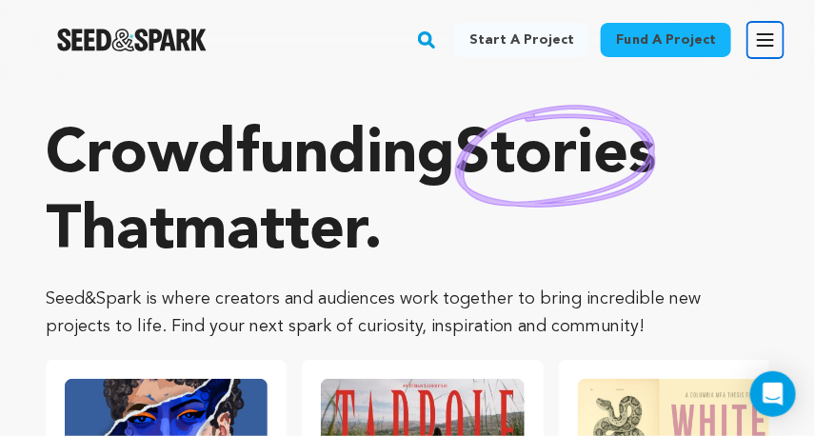
click at [758, 45] on icon "button" at bounding box center [765, 40] width 23 height 23
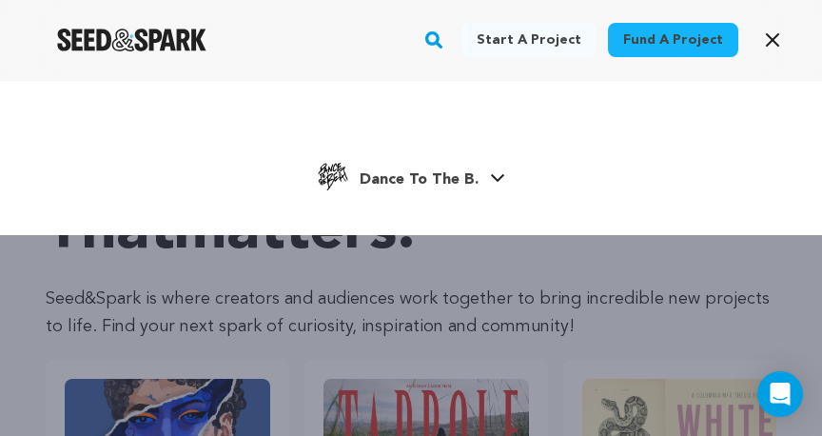
click at [422, 187] on span "Dance To The B." at bounding box center [419, 179] width 119 height 15
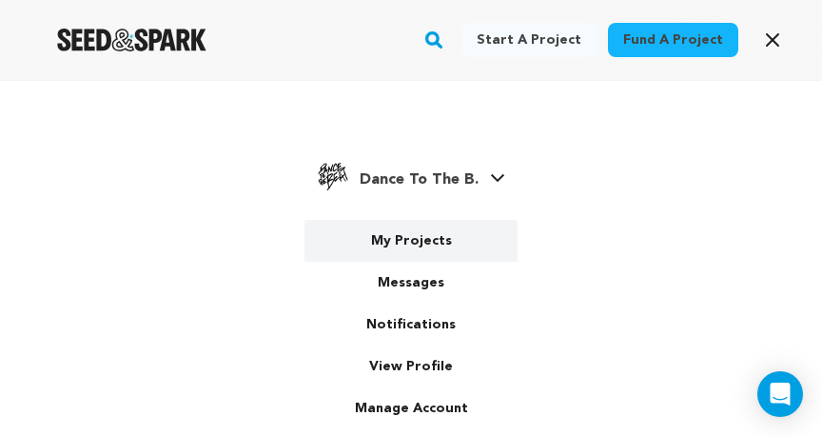
click at [405, 234] on link "My Projects" at bounding box center [411, 241] width 213 height 42
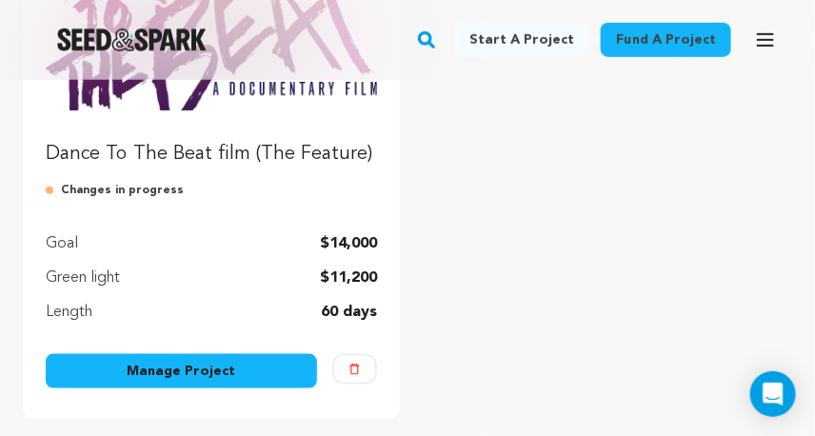
scroll to position [398, 0]
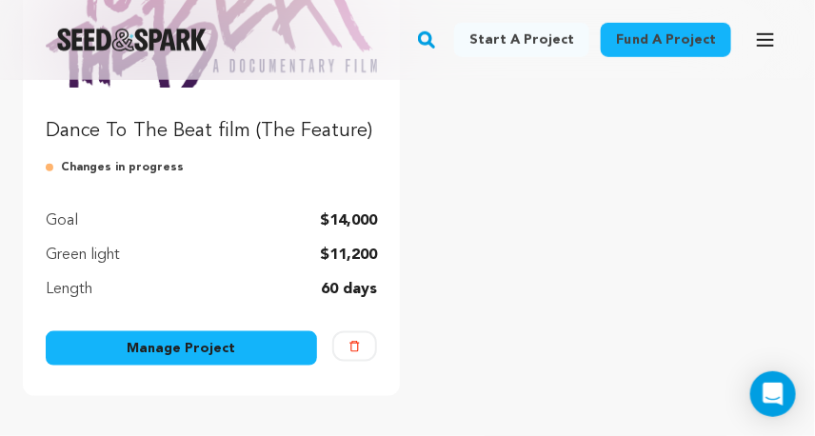
click at [258, 348] on link "Manage Project" at bounding box center [181, 348] width 271 height 34
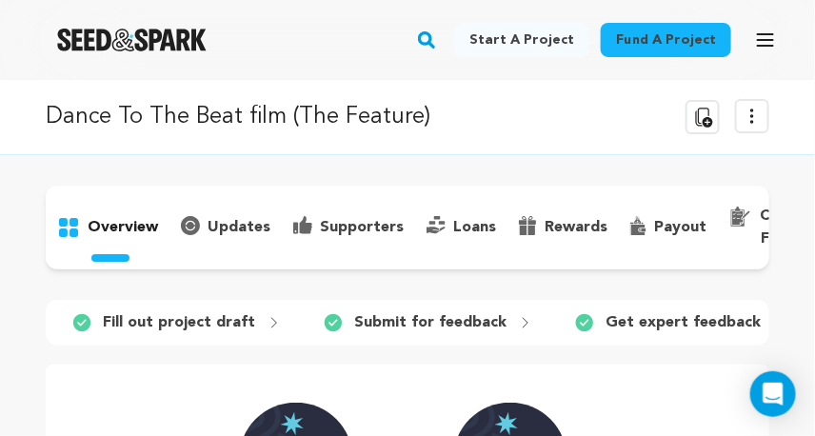
click at [749, 115] on icon at bounding box center [751, 116] width 23 height 23
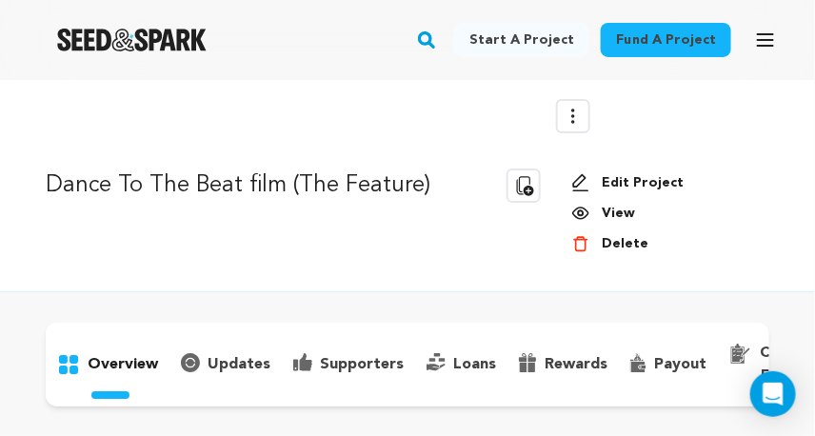
click at [623, 215] on link "View" at bounding box center [662, 213] width 183 height 19
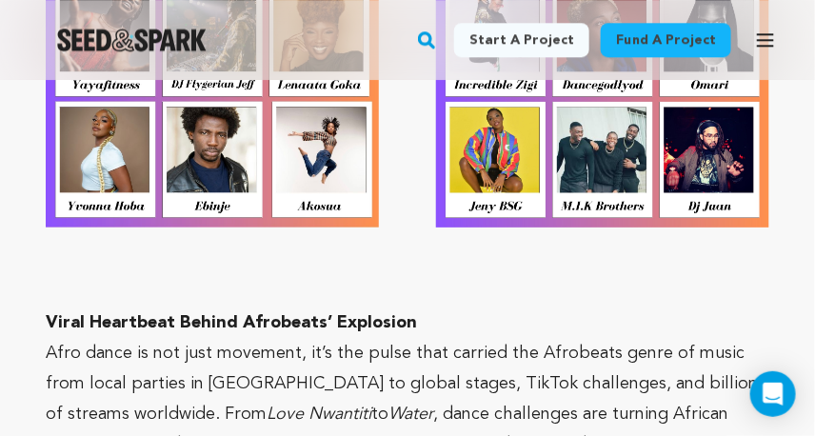
scroll to position [2852, 0]
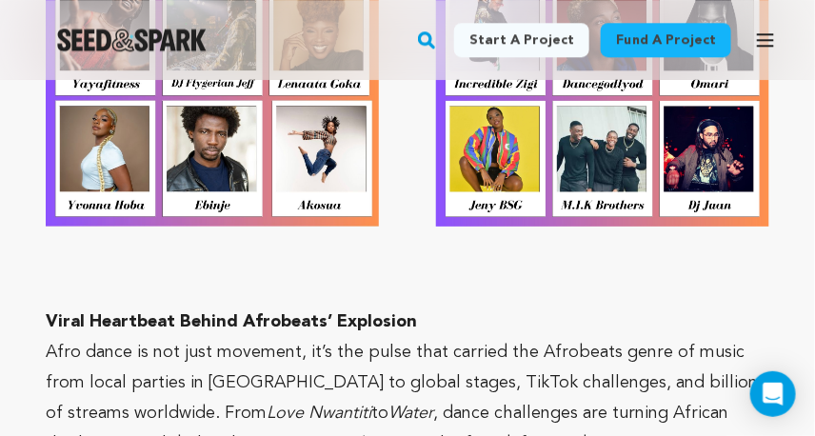
click at [255, 283] on p at bounding box center [407, 291] width 723 height 30
click at [162, 283] on p at bounding box center [407, 291] width 723 height 30
click at [162, 282] on p at bounding box center [407, 291] width 723 height 30
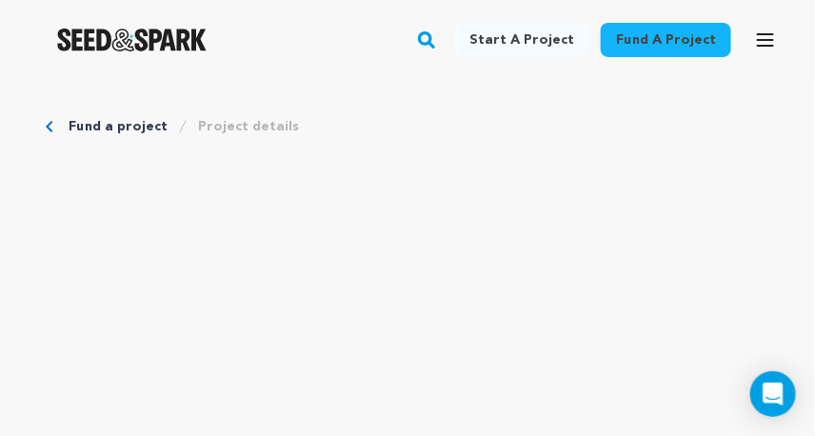
scroll to position [0, 0]
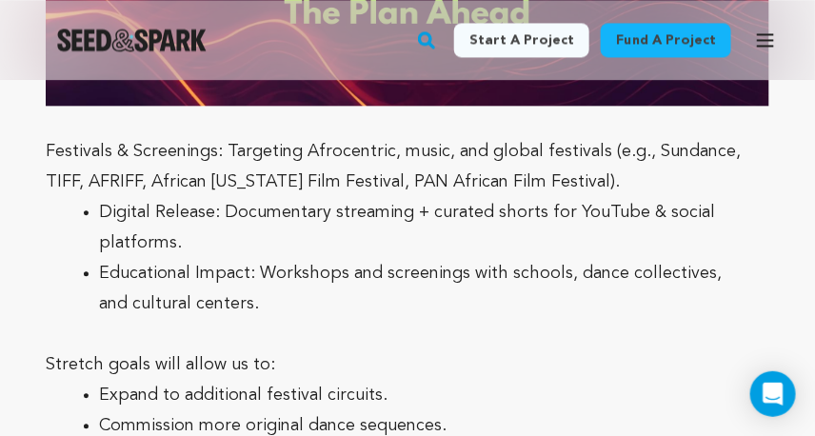
scroll to position [9151, 0]
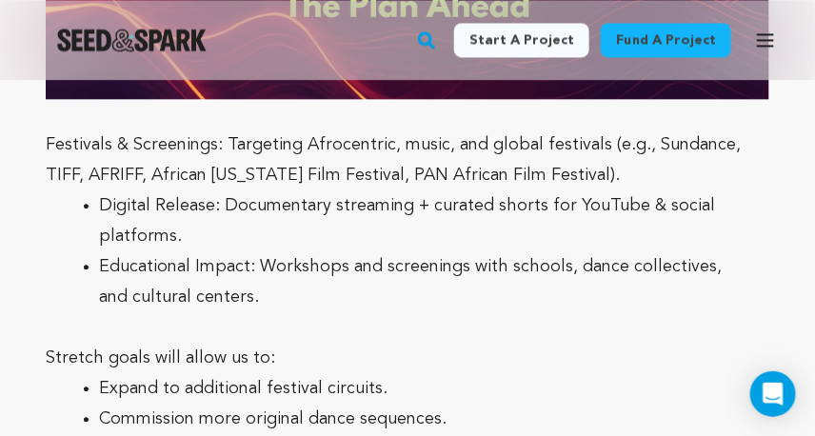
click at [311, 190] on li "Digital Release: Documentary streaming + curated shorts for YouTube & social pl…" at bounding box center [422, 220] width 647 height 61
